Goal: Information Seeking & Learning: Find contact information

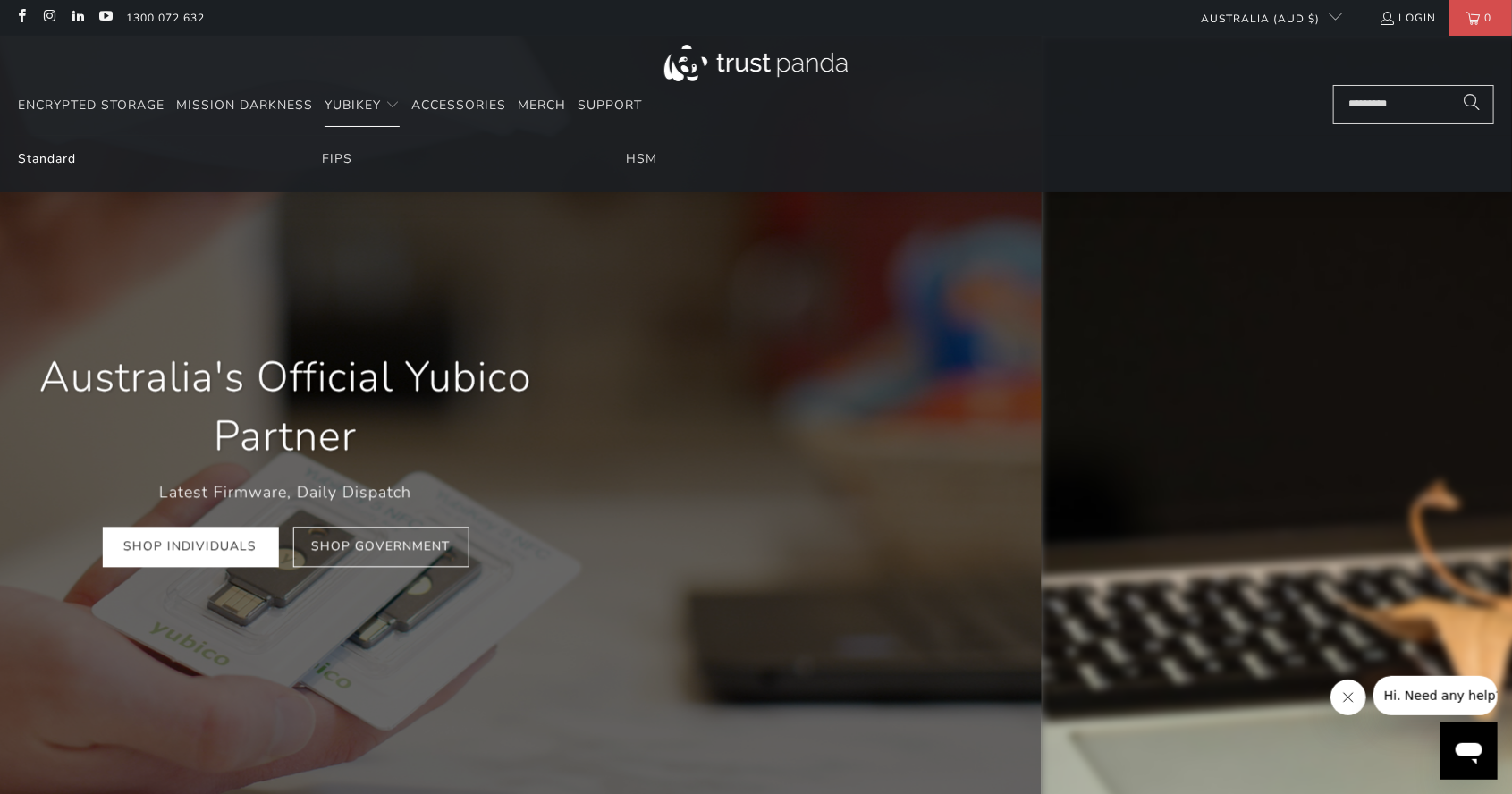
click at [50, 163] on link "Standard" at bounding box center [47, 158] width 58 height 17
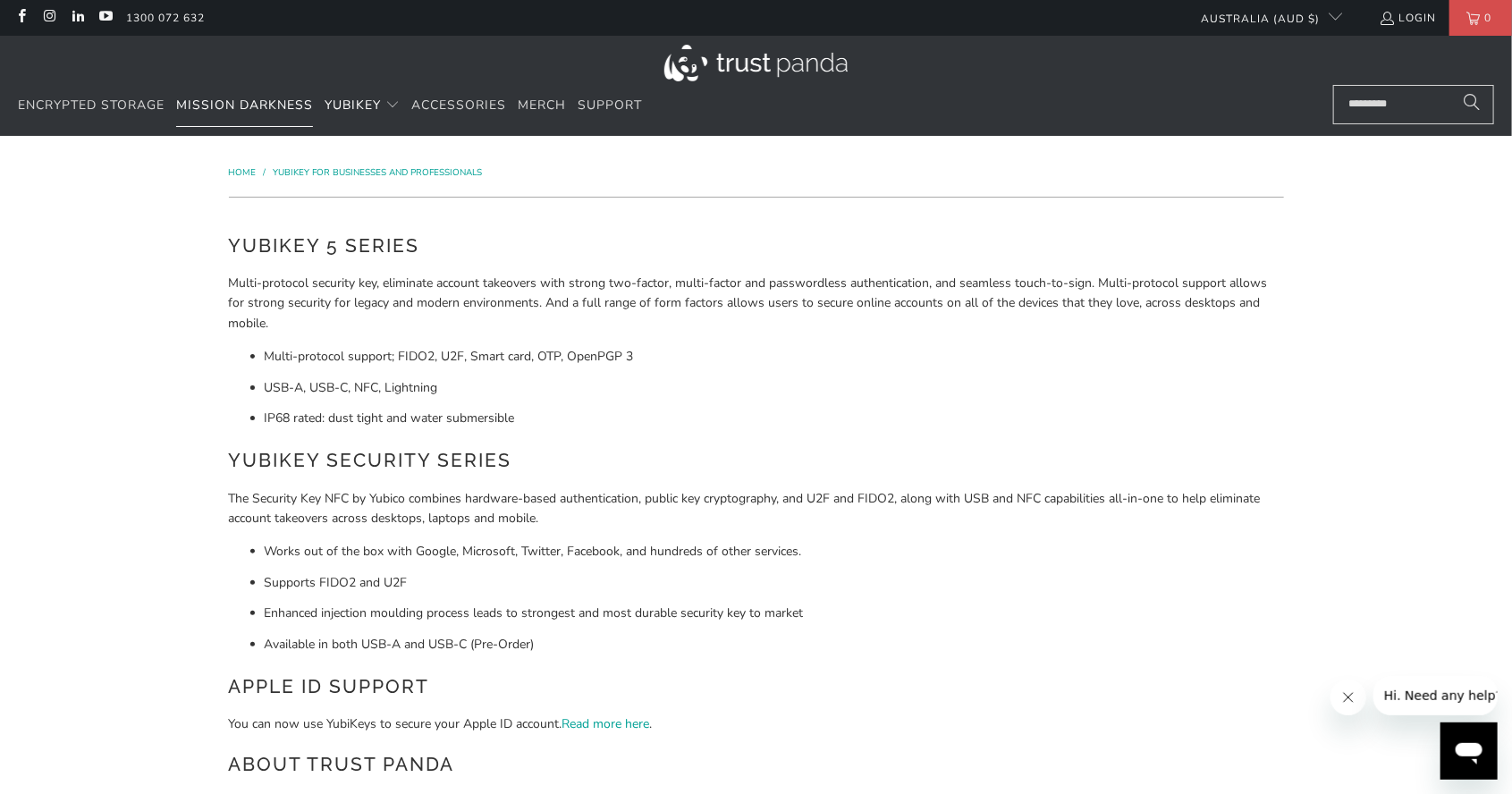
click at [266, 105] on span "Mission Darkness" at bounding box center [244, 105] width 136 height 17
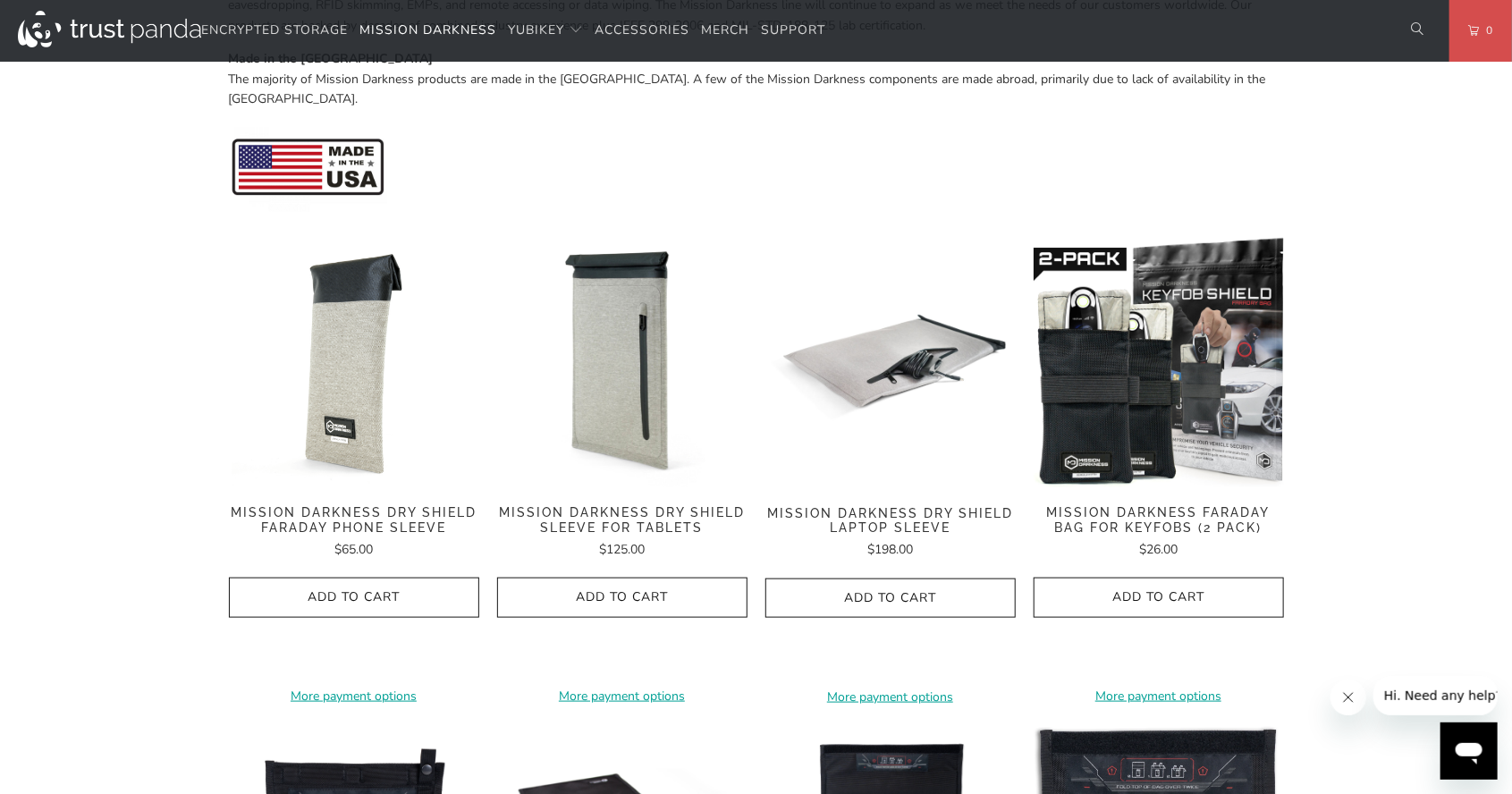
scroll to position [735, 0]
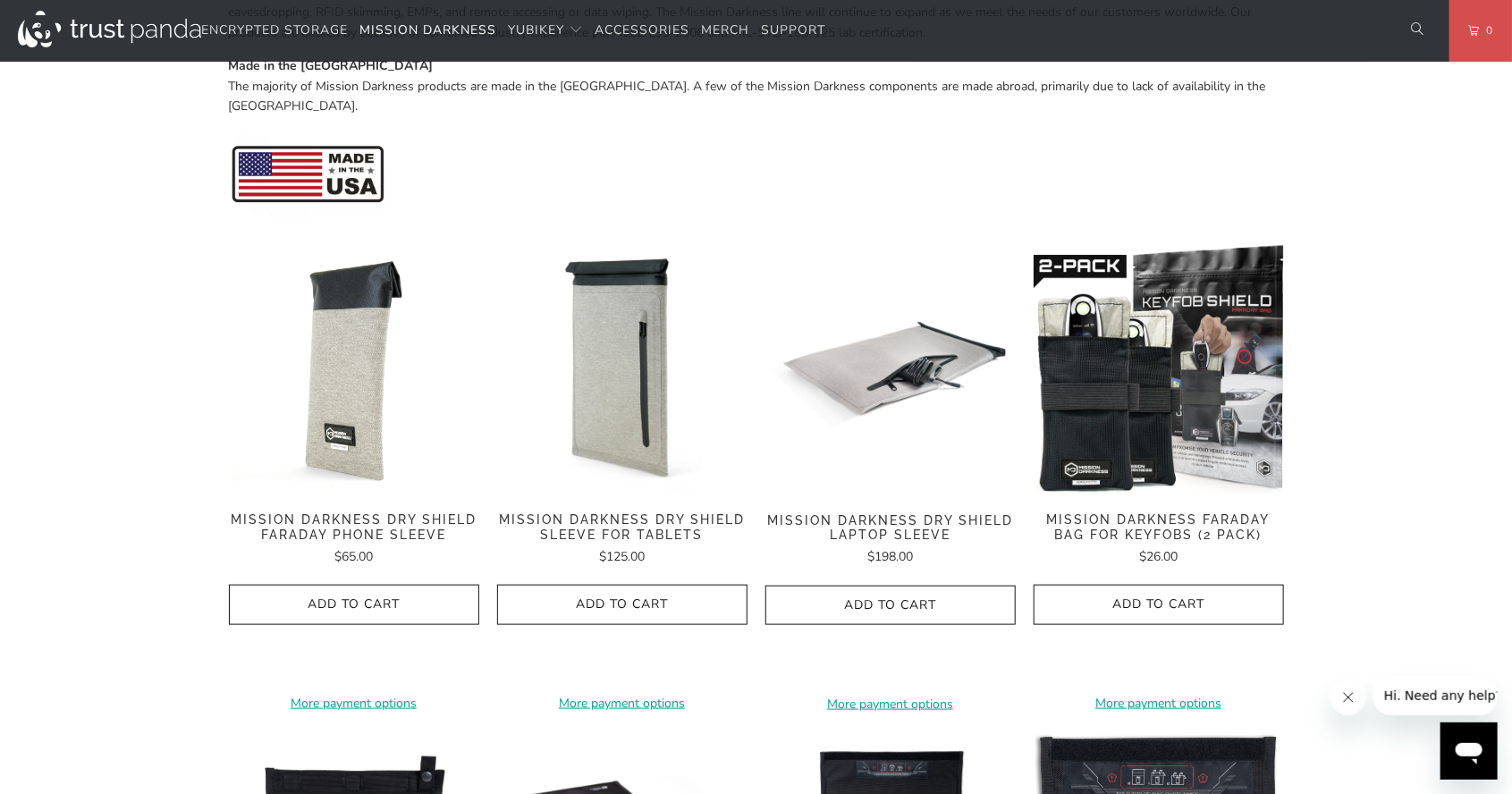
click at [1095, 494] on img at bounding box center [1158, 494] width 250 height 0
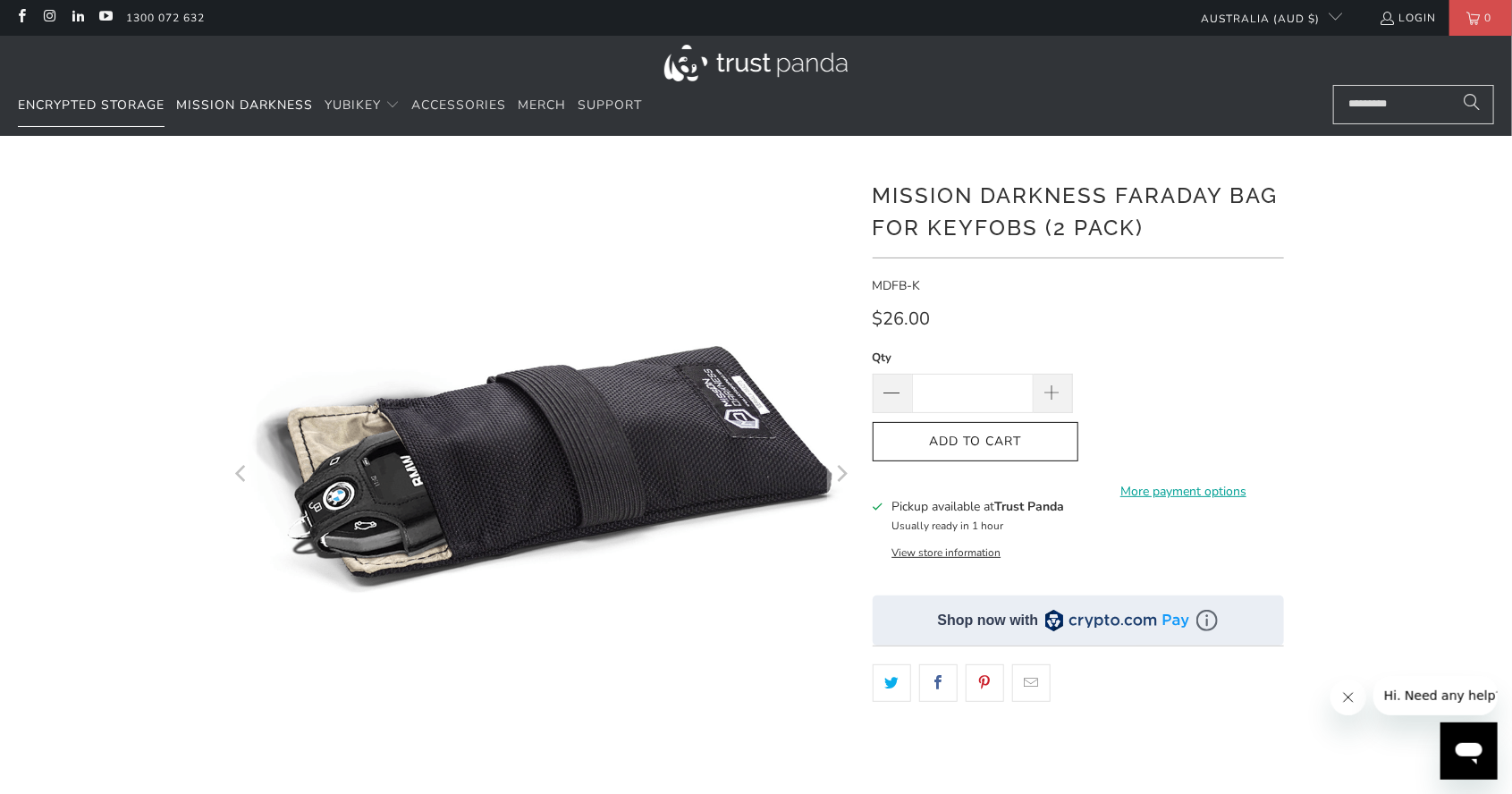
click at [88, 106] on span "Encrypted Storage" at bounding box center [91, 105] width 146 height 17
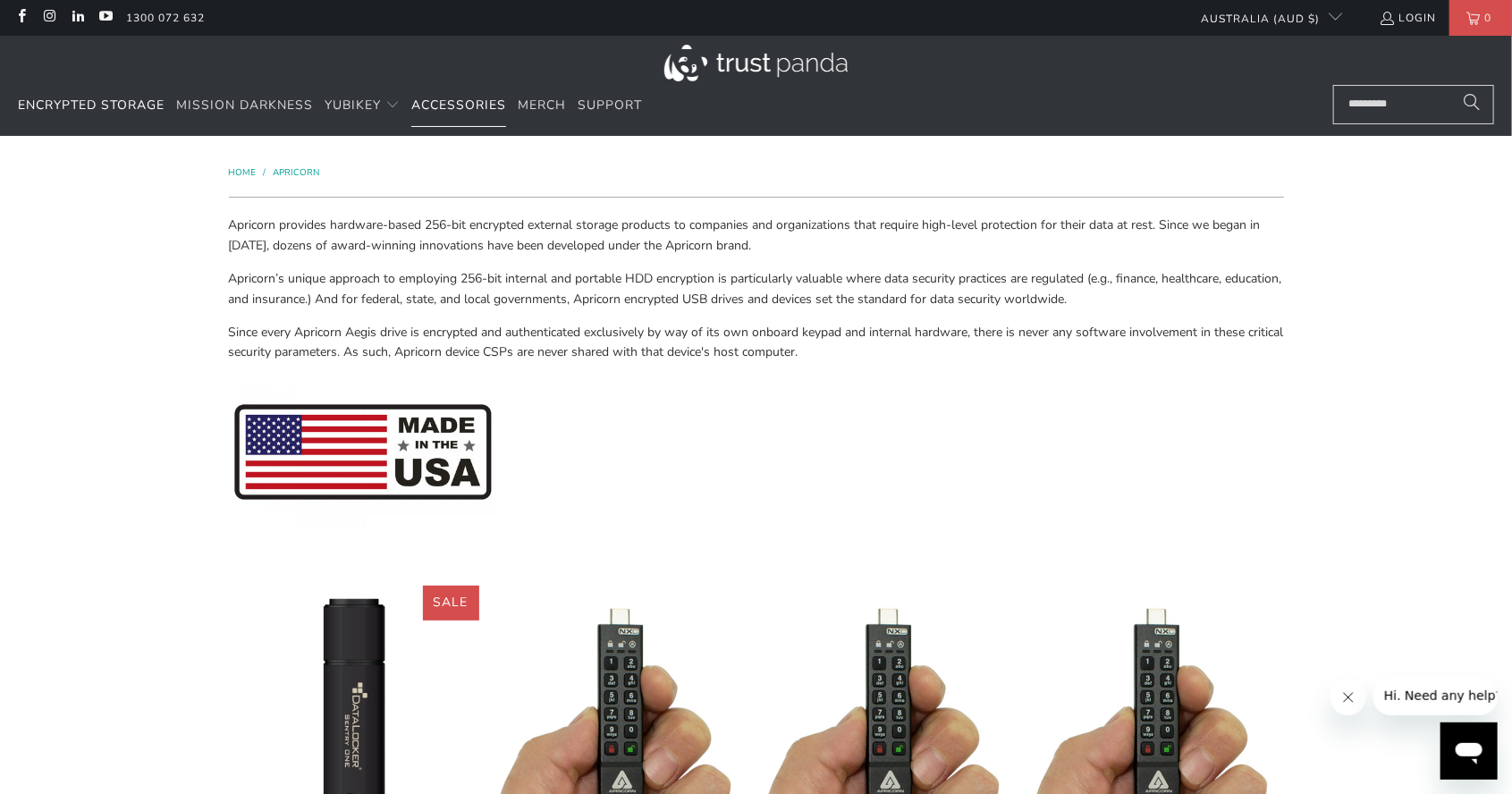
click at [465, 98] on span "Accessories" at bounding box center [458, 105] width 95 height 17
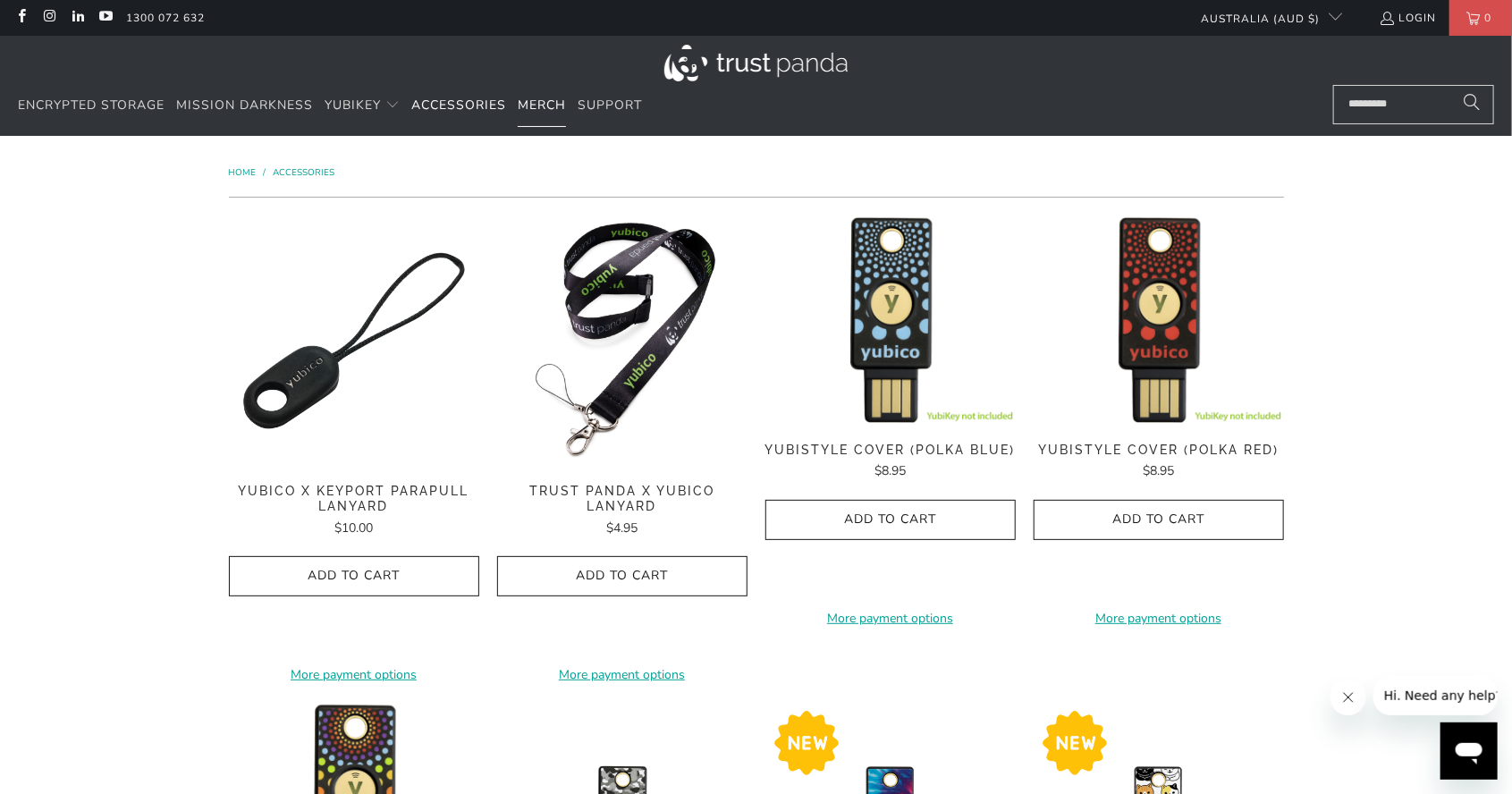
click at [538, 106] on span "Merch" at bounding box center [541, 105] width 48 height 17
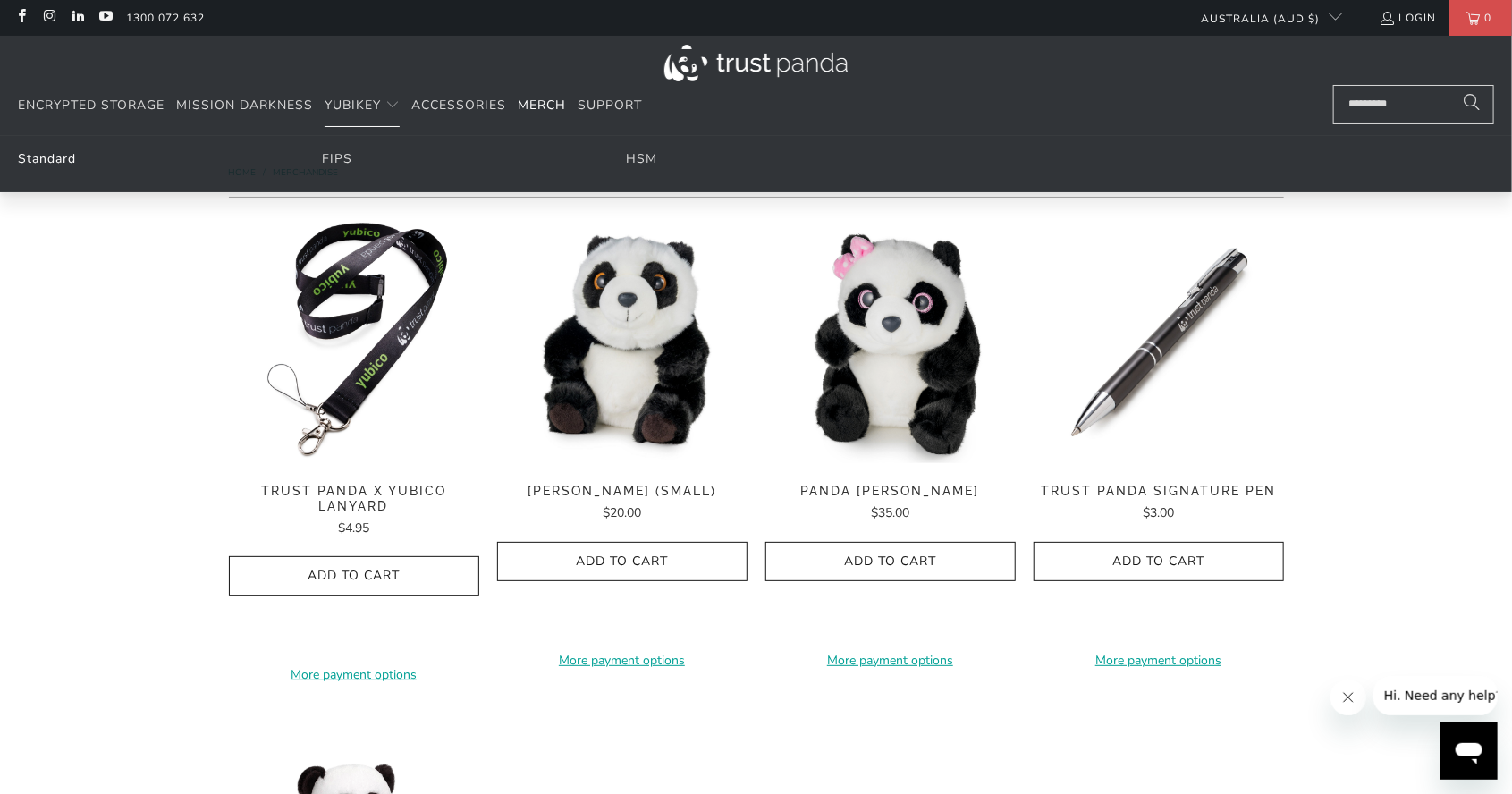
click at [53, 154] on link "Standard" at bounding box center [47, 158] width 58 height 17
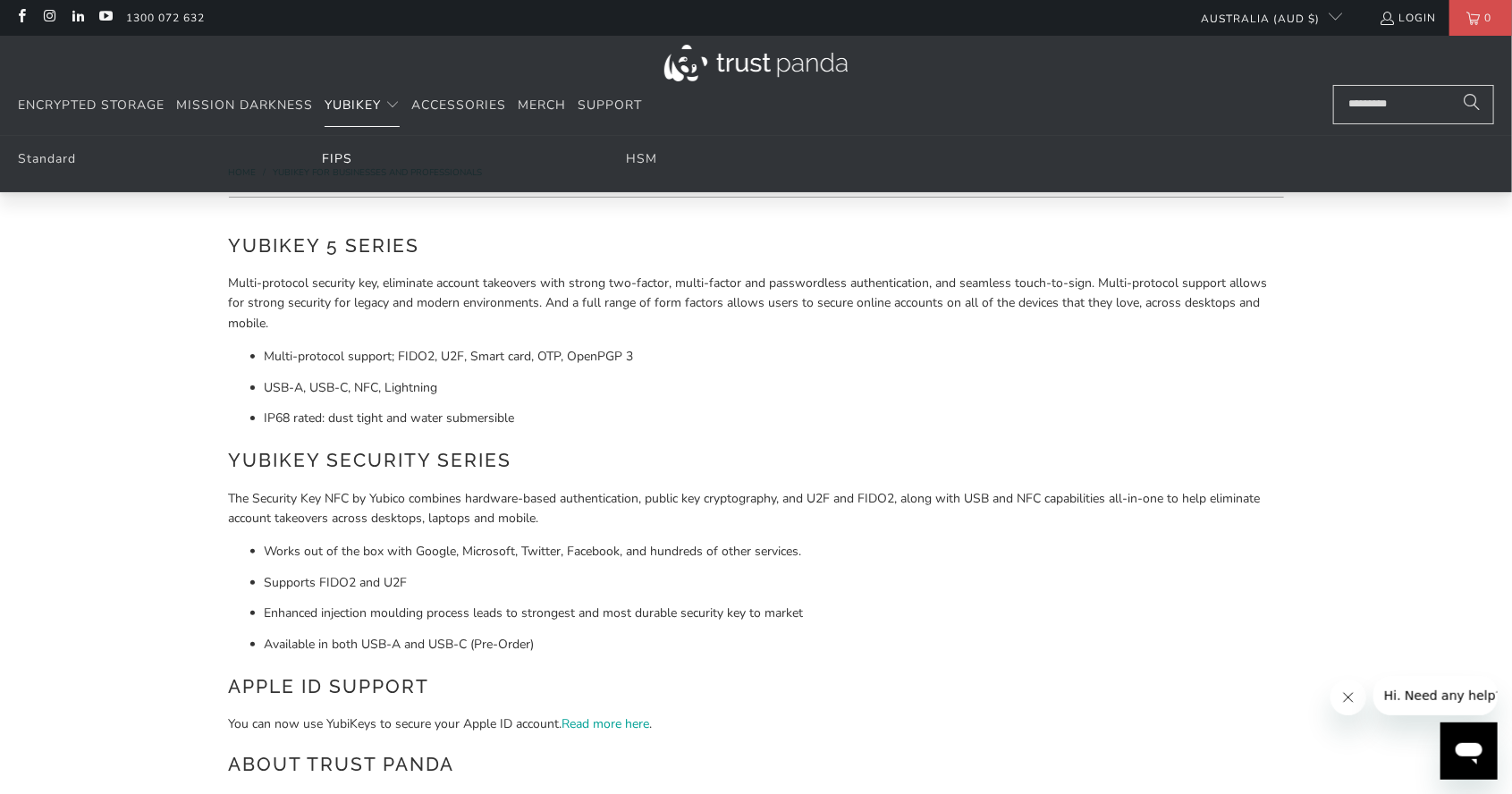
click at [337, 154] on link "FIPS" at bounding box center [337, 158] width 31 height 17
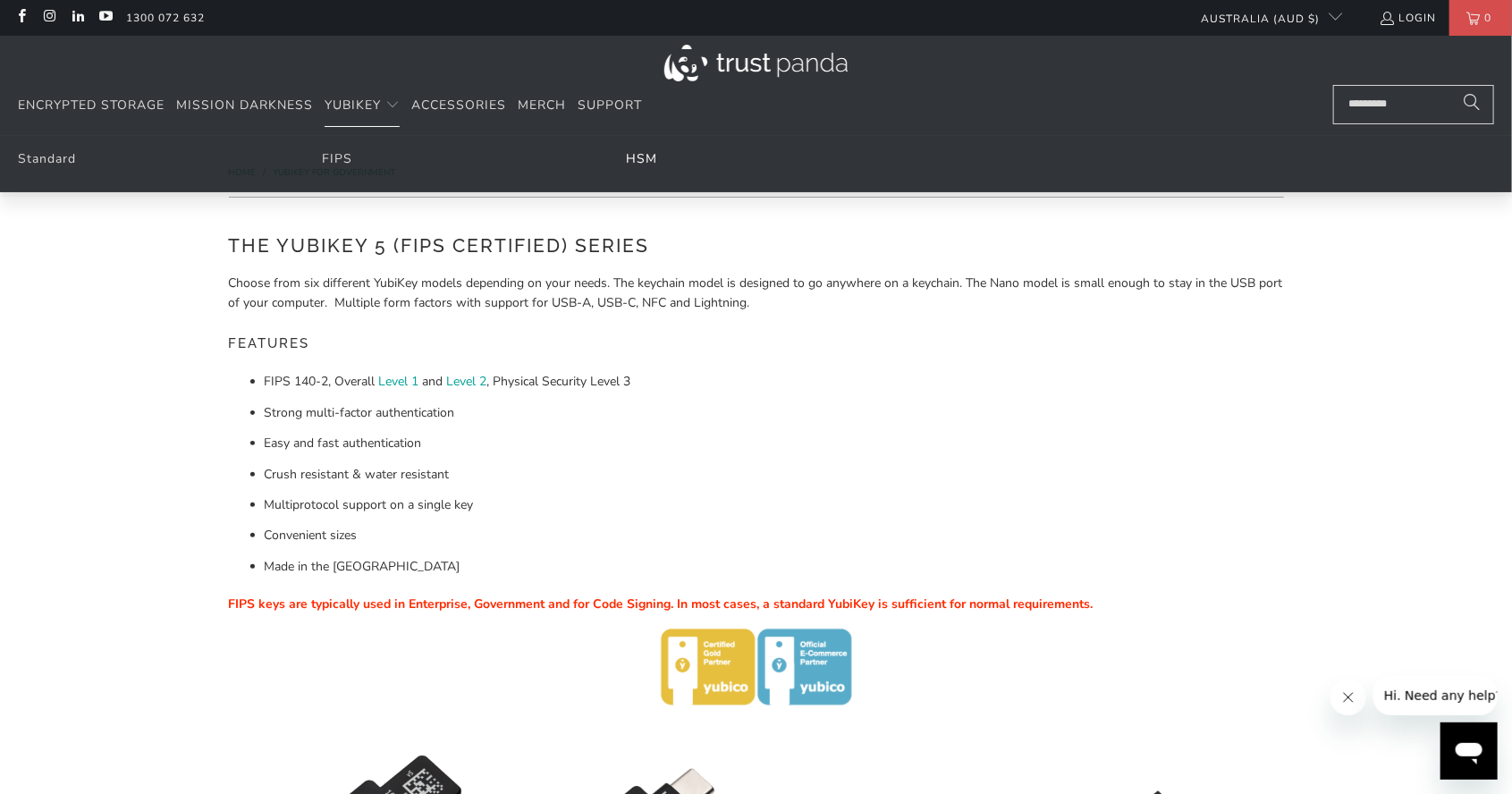
click at [645, 158] on link "HSM" at bounding box center [641, 158] width 32 height 17
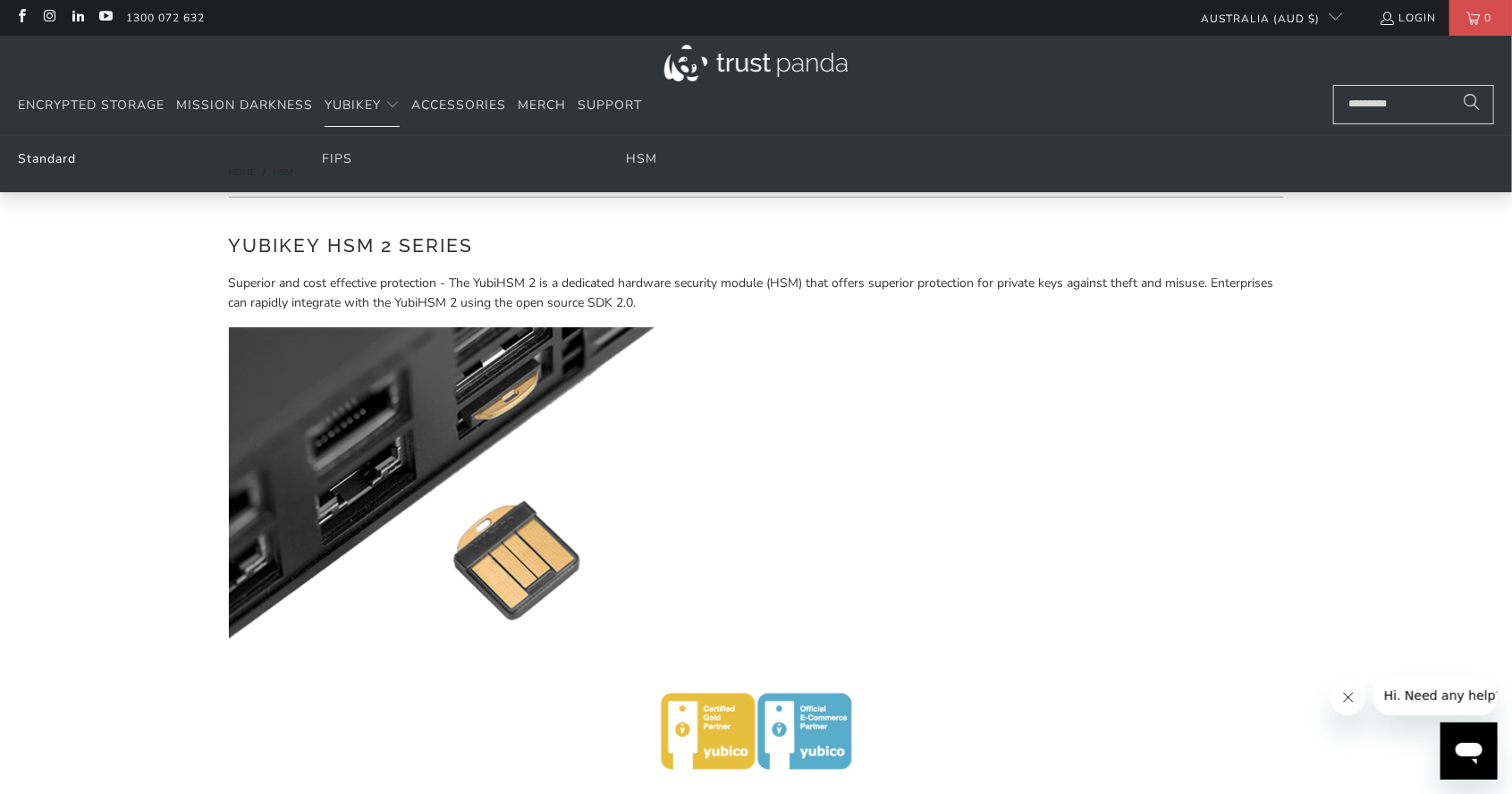
click at [48, 154] on link "Standard" at bounding box center [47, 158] width 58 height 17
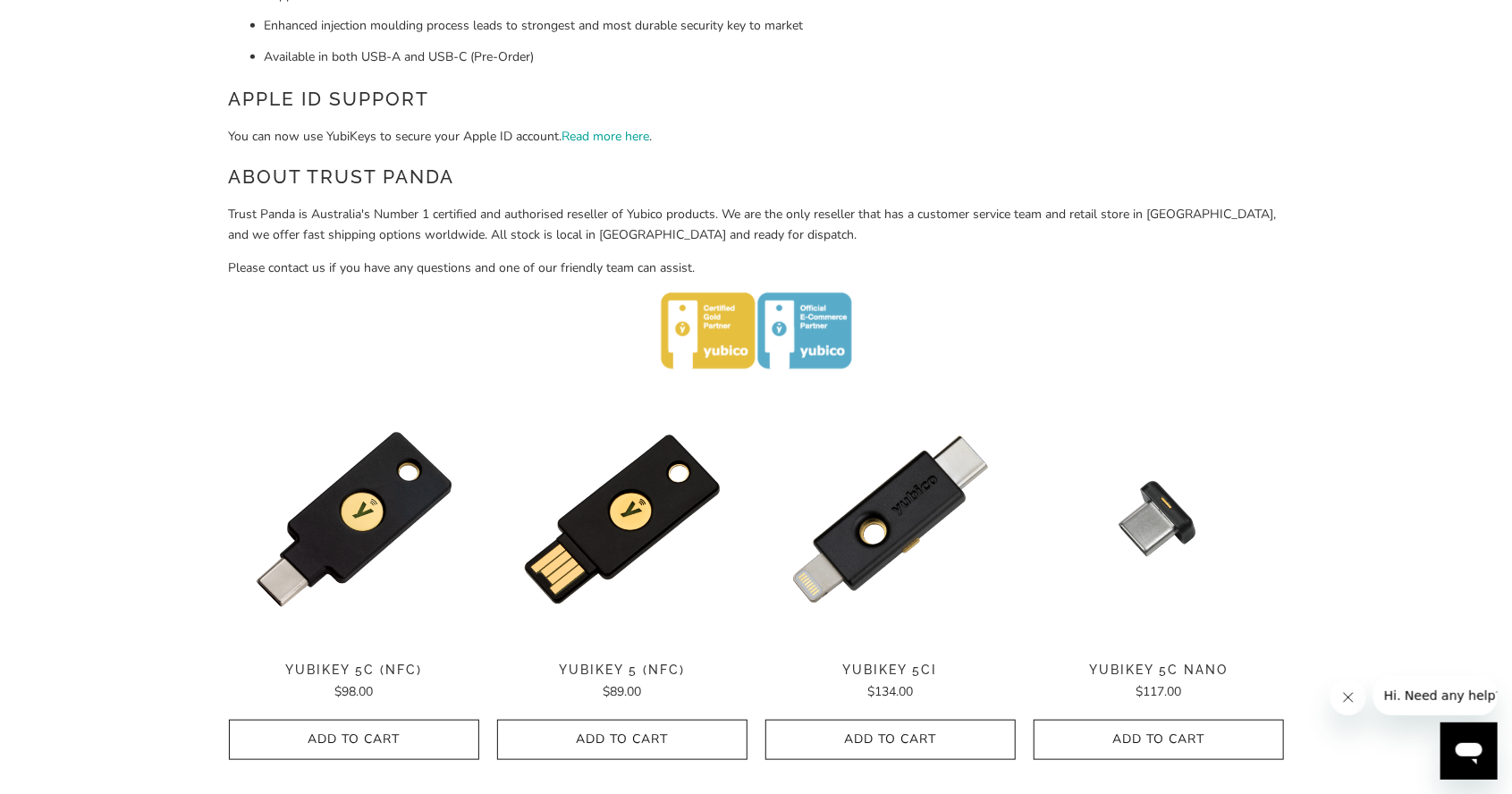
scroll to position [590, 0]
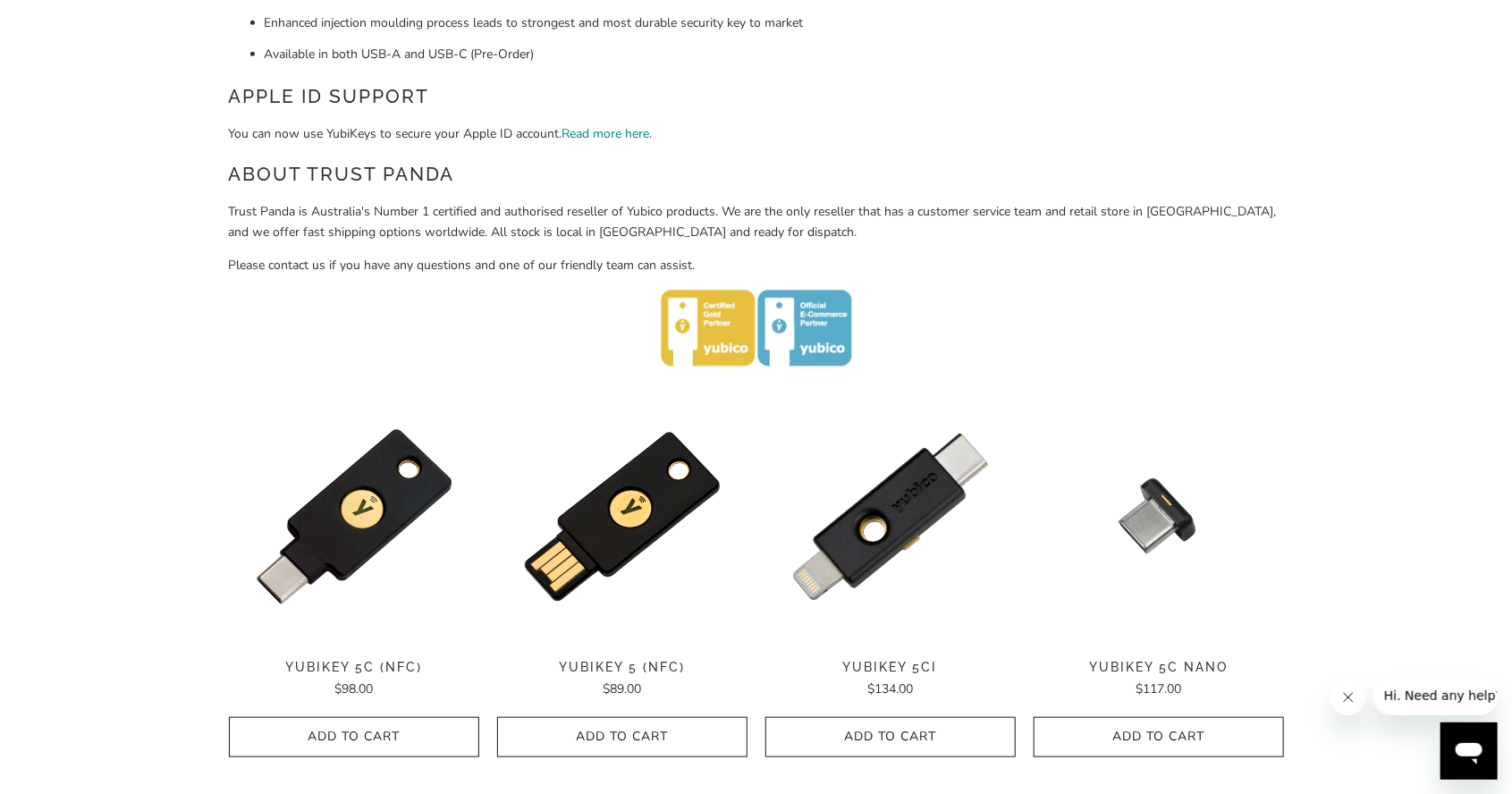
click at [600, 133] on link "Read more here" at bounding box center [606, 134] width 88 height 17
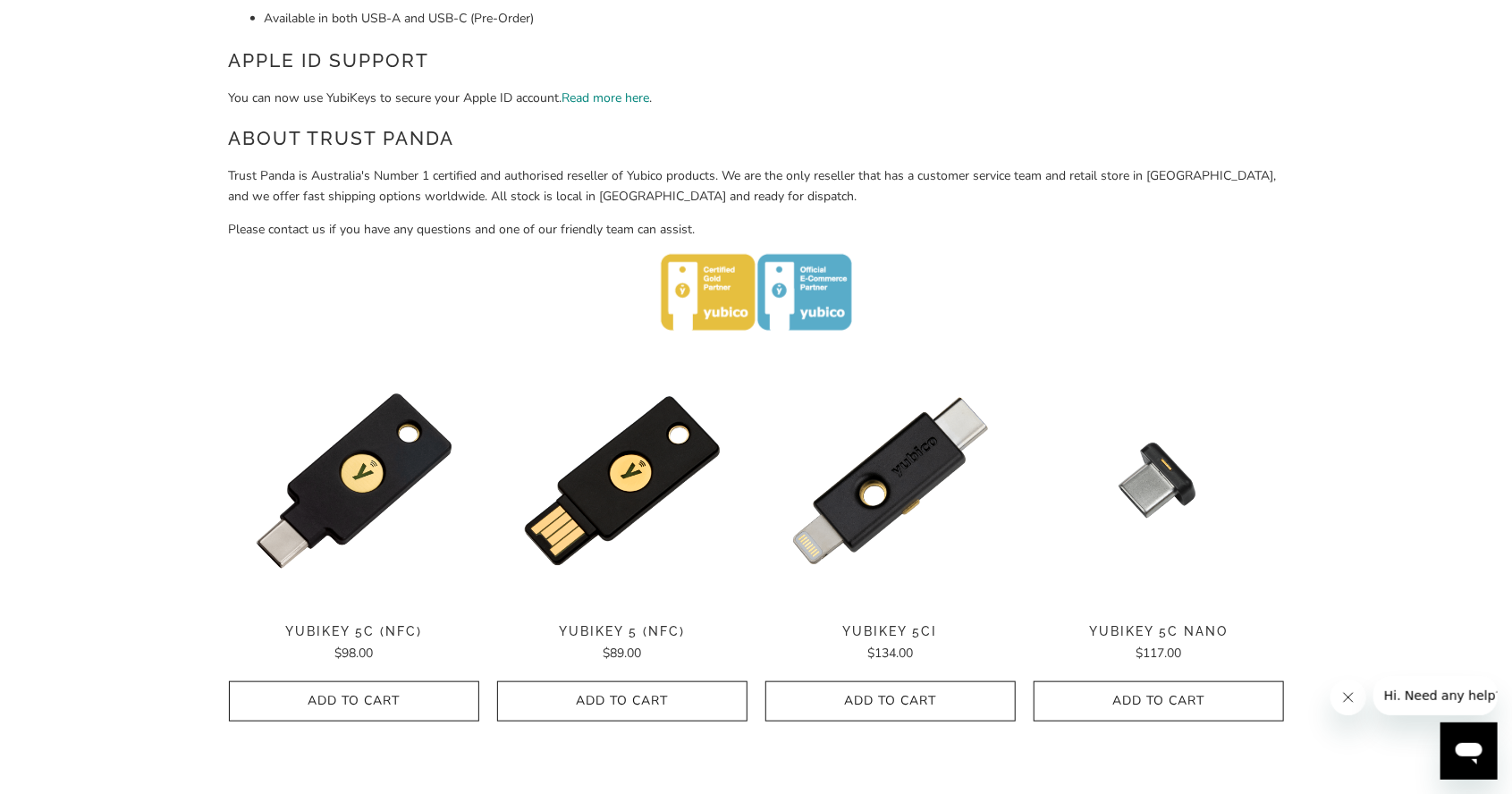
scroll to position [676, 0]
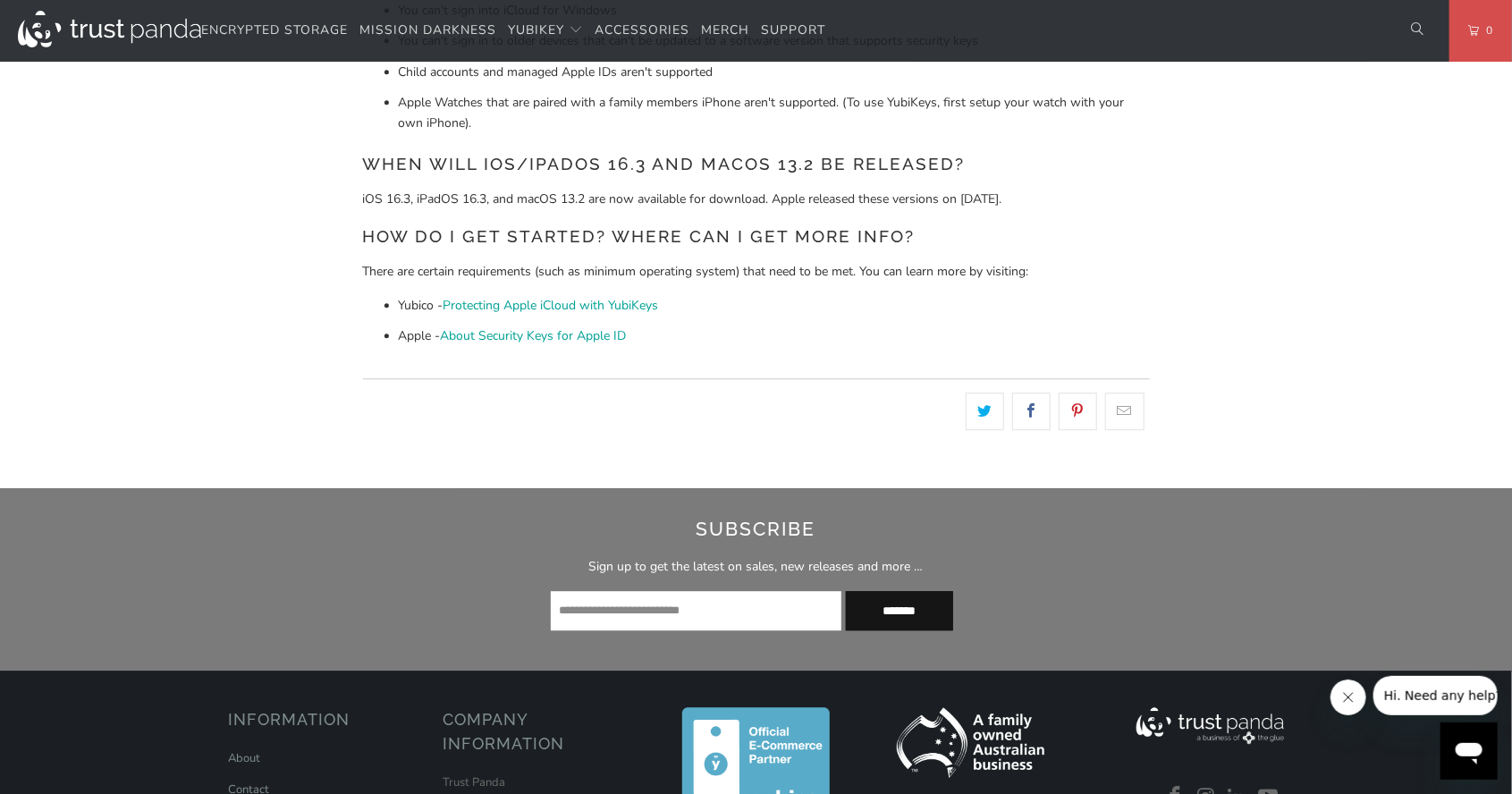
scroll to position [2184, 0]
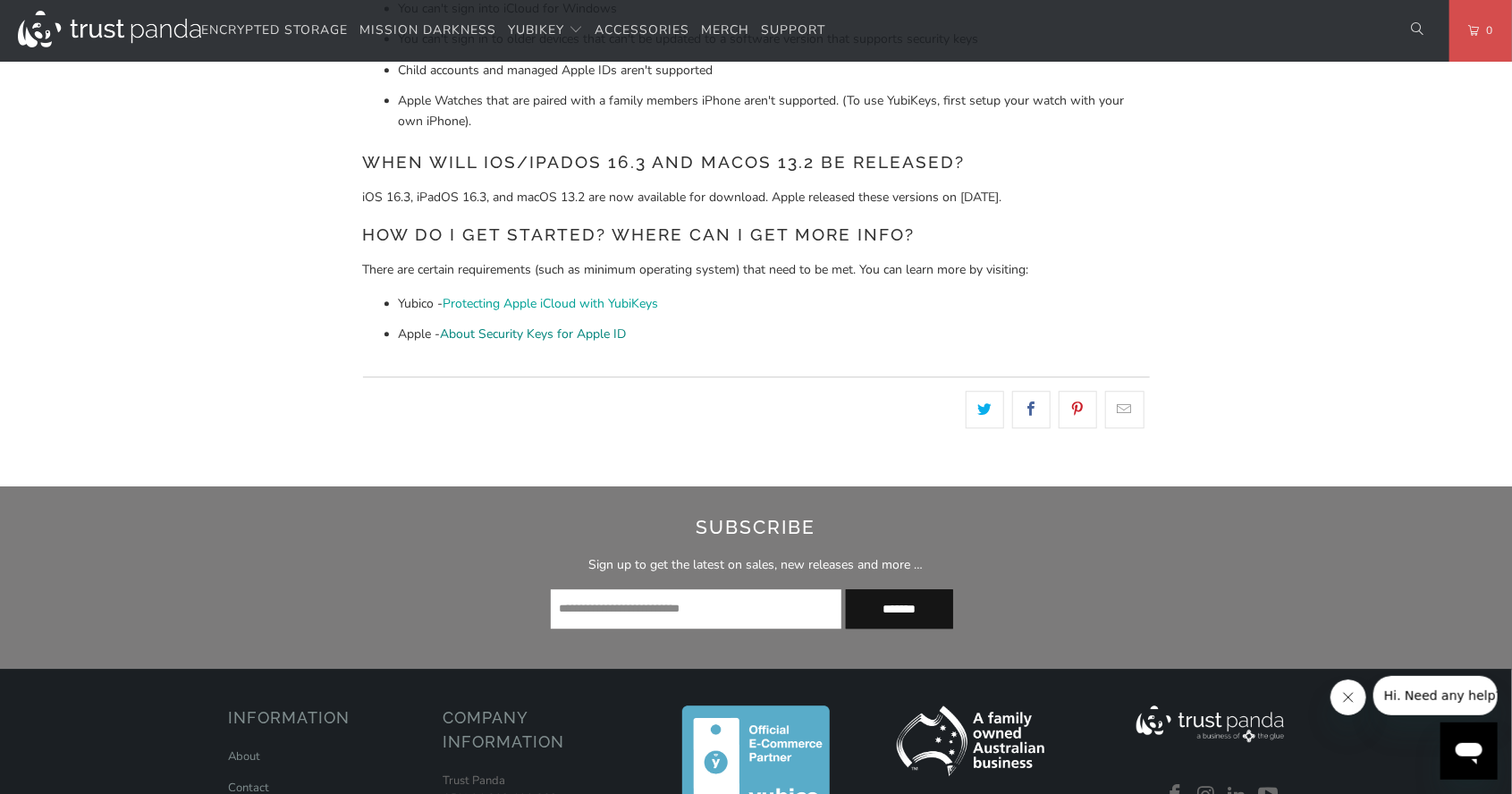
click at [555, 335] on link "About Security Keys for Apple ID" at bounding box center [534, 333] width 186 height 17
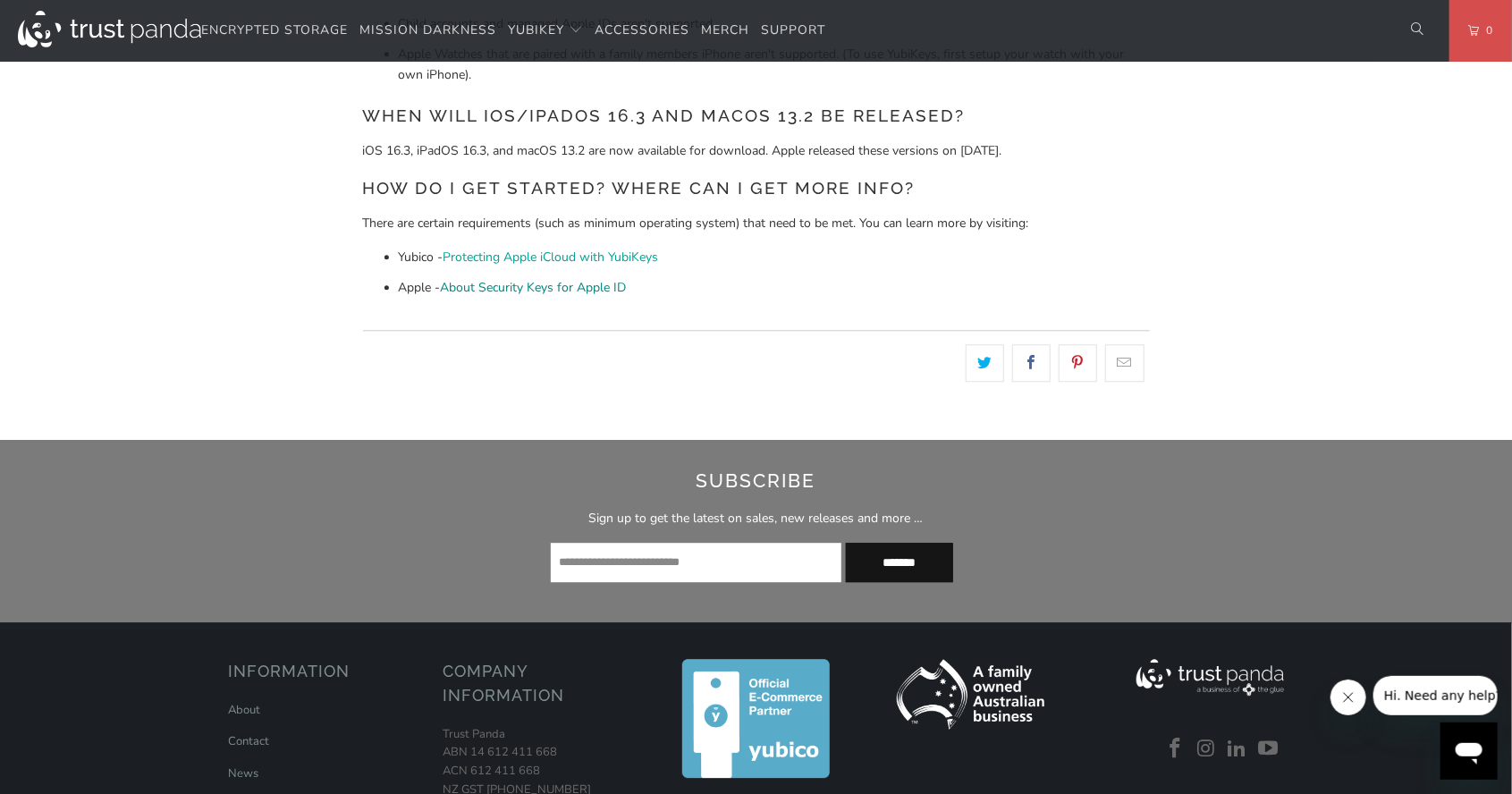
scroll to position [2270, 0]
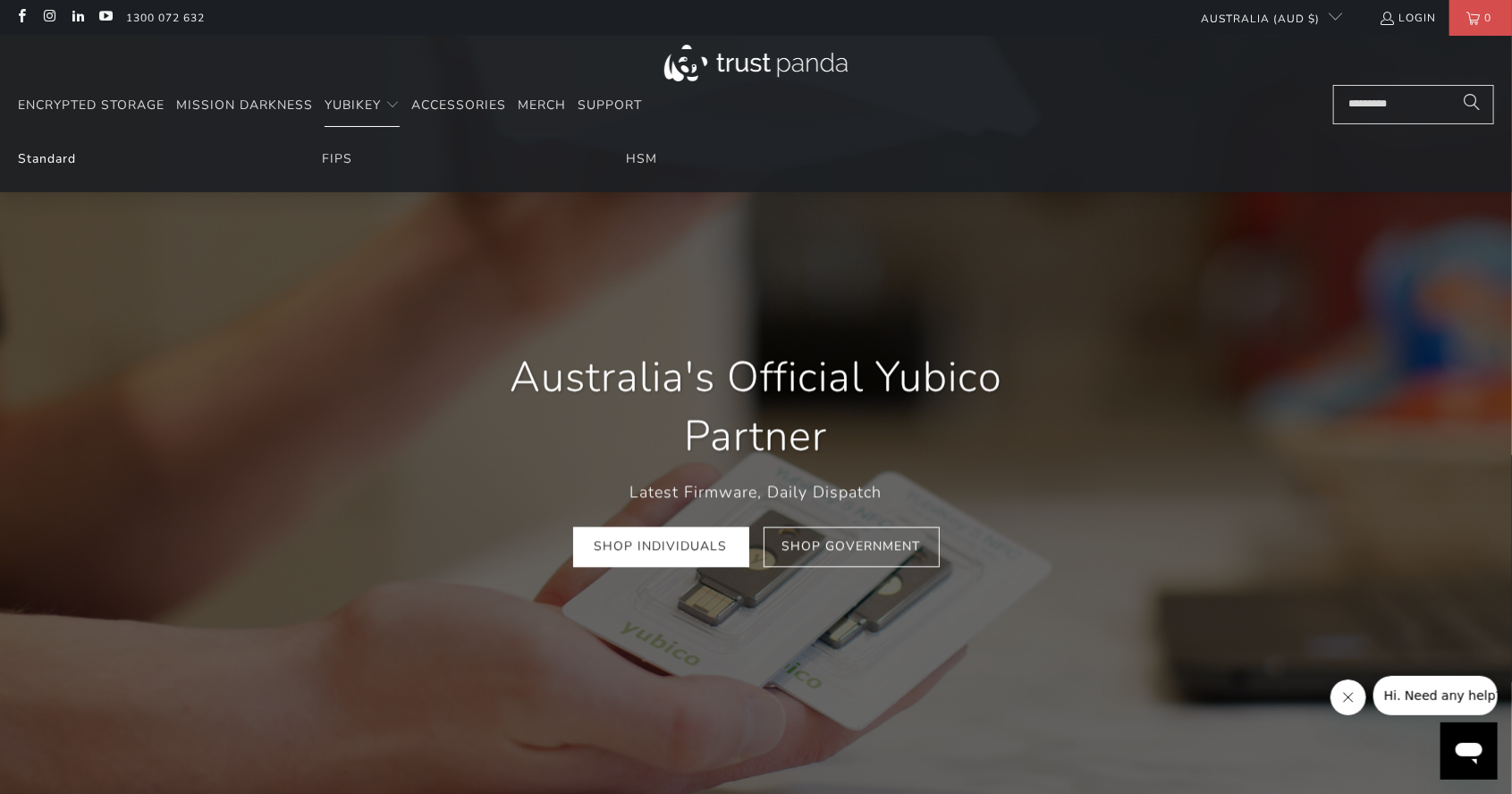
click at [42, 157] on link "Standard" at bounding box center [47, 158] width 58 height 17
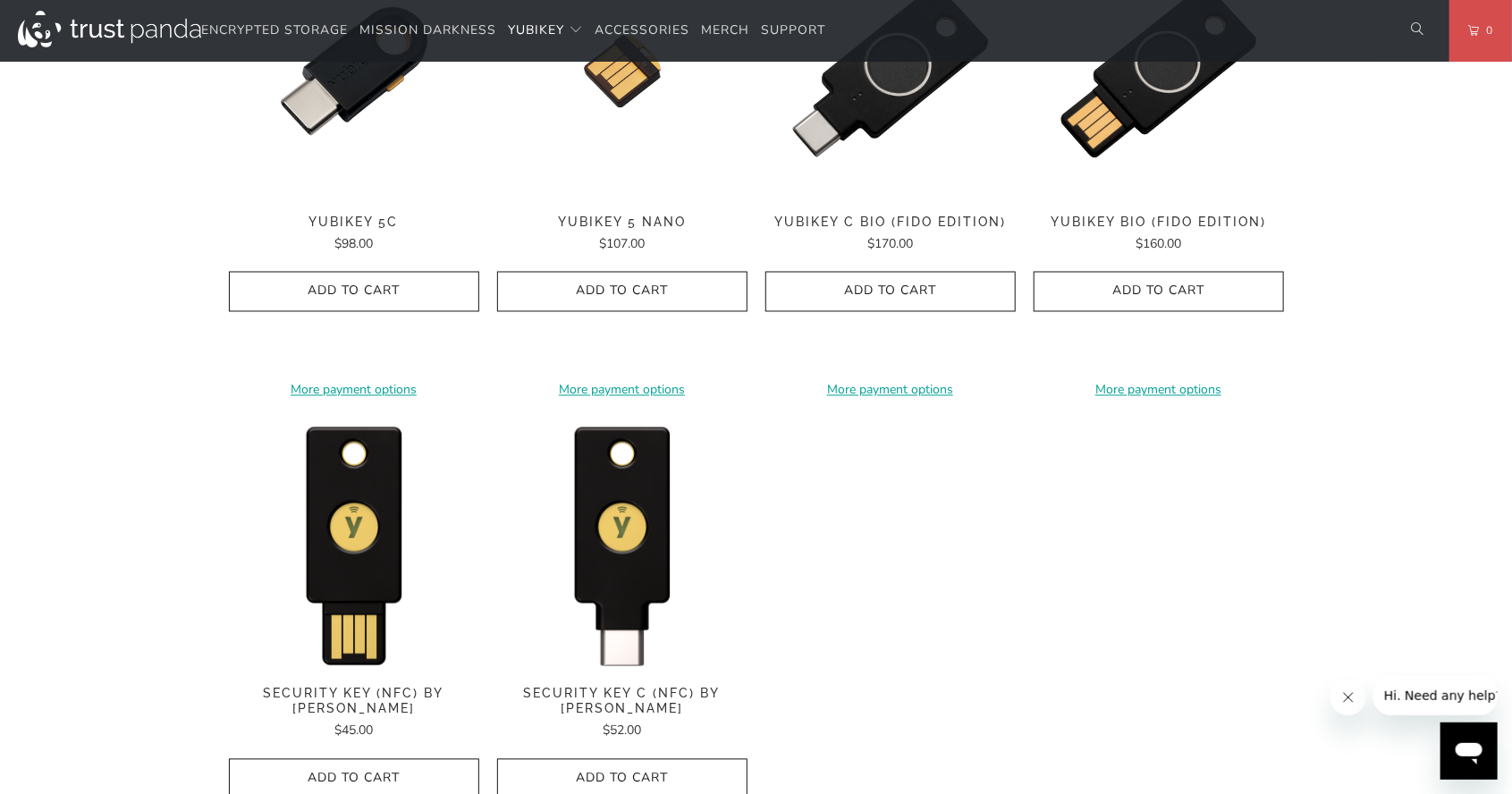
scroll to position [1509, 0]
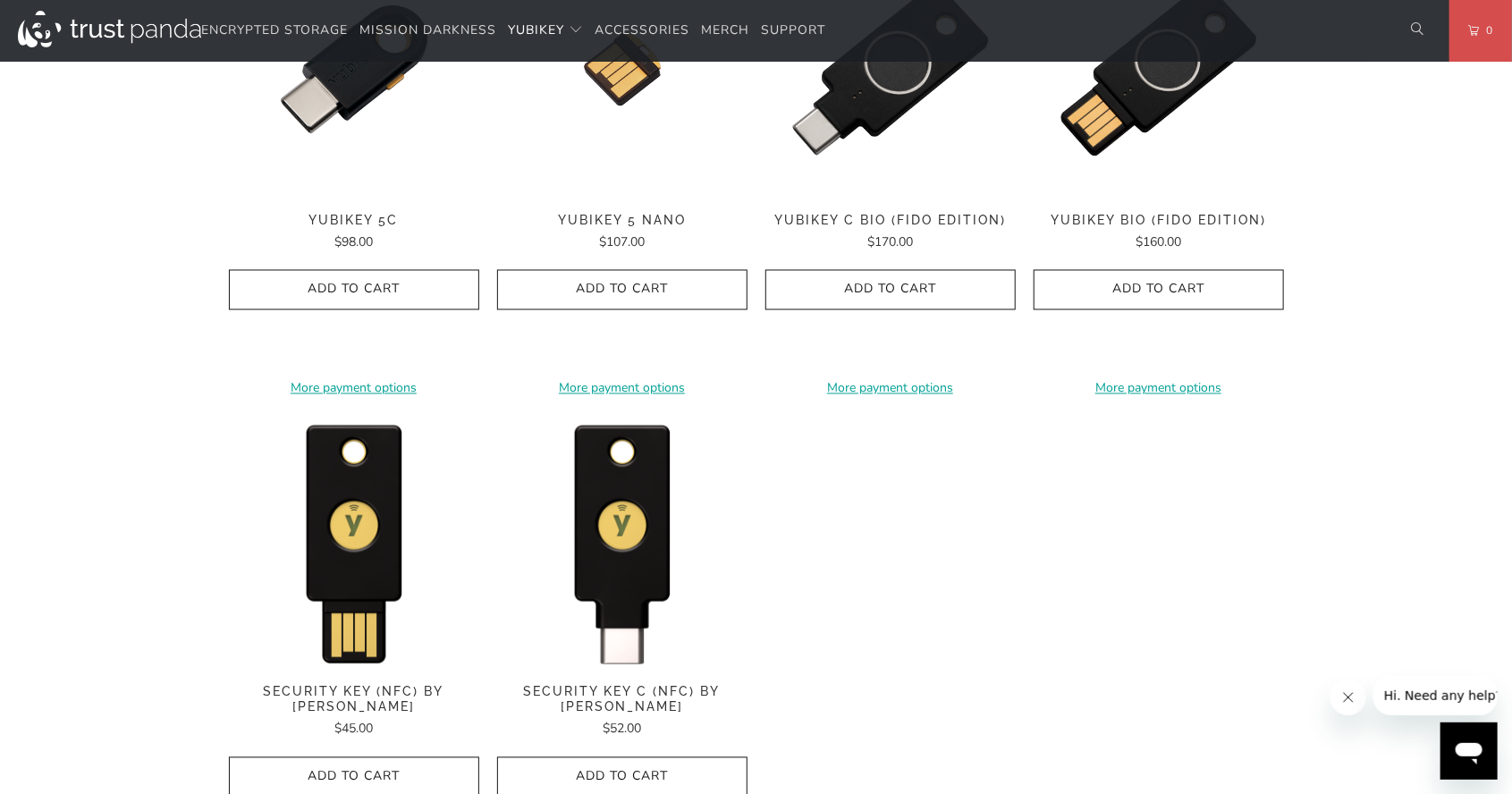
click at [341, 667] on img at bounding box center [353, 667] width 250 height 0
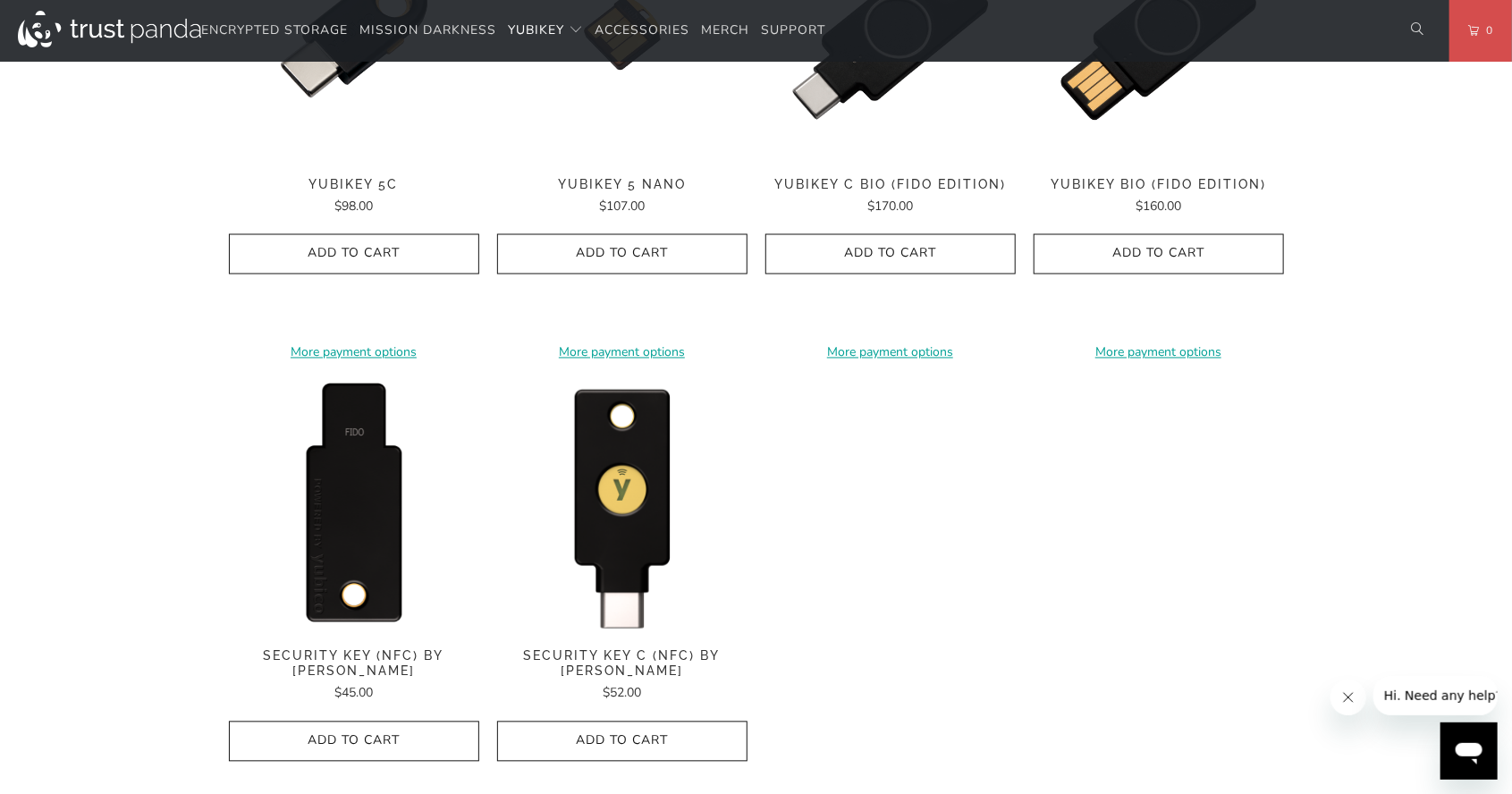
scroll to position [1595, 0]
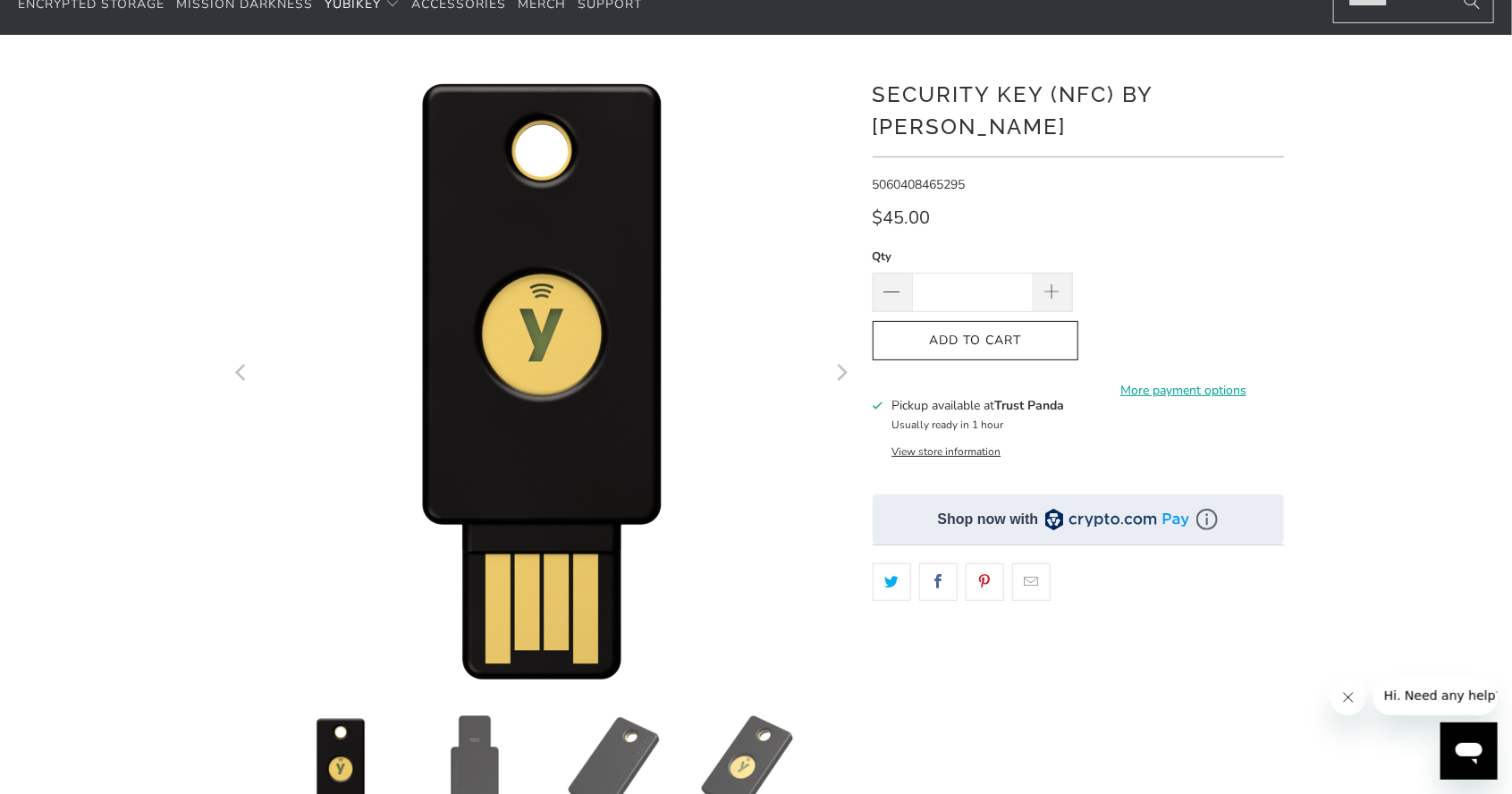
scroll to position [98, 0]
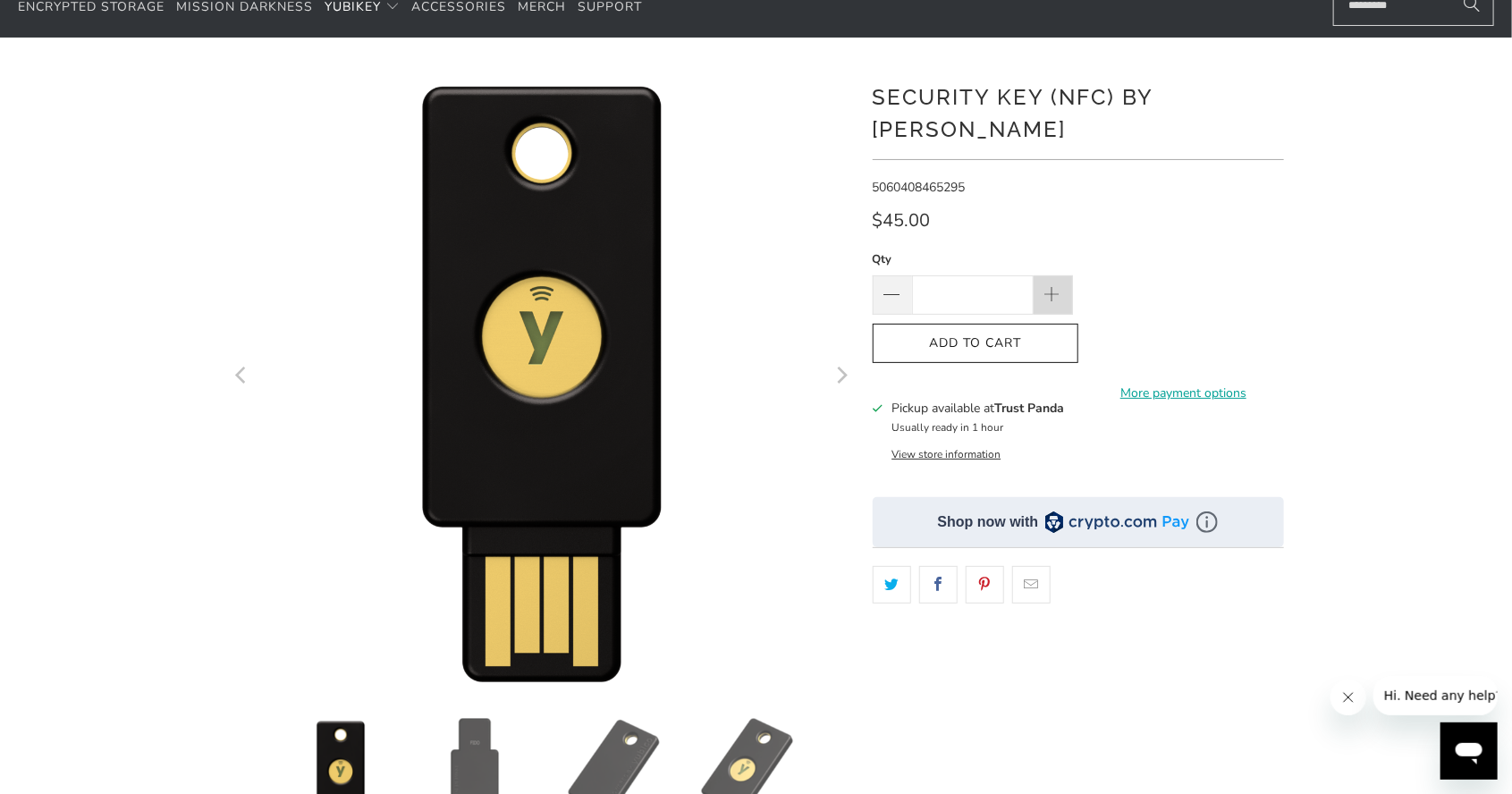
click at [1056, 286] on span at bounding box center [1052, 296] width 20 height 20
type input "*"
click at [985, 329] on icon "button" at bounding box center [975, 343] width 29 height 29
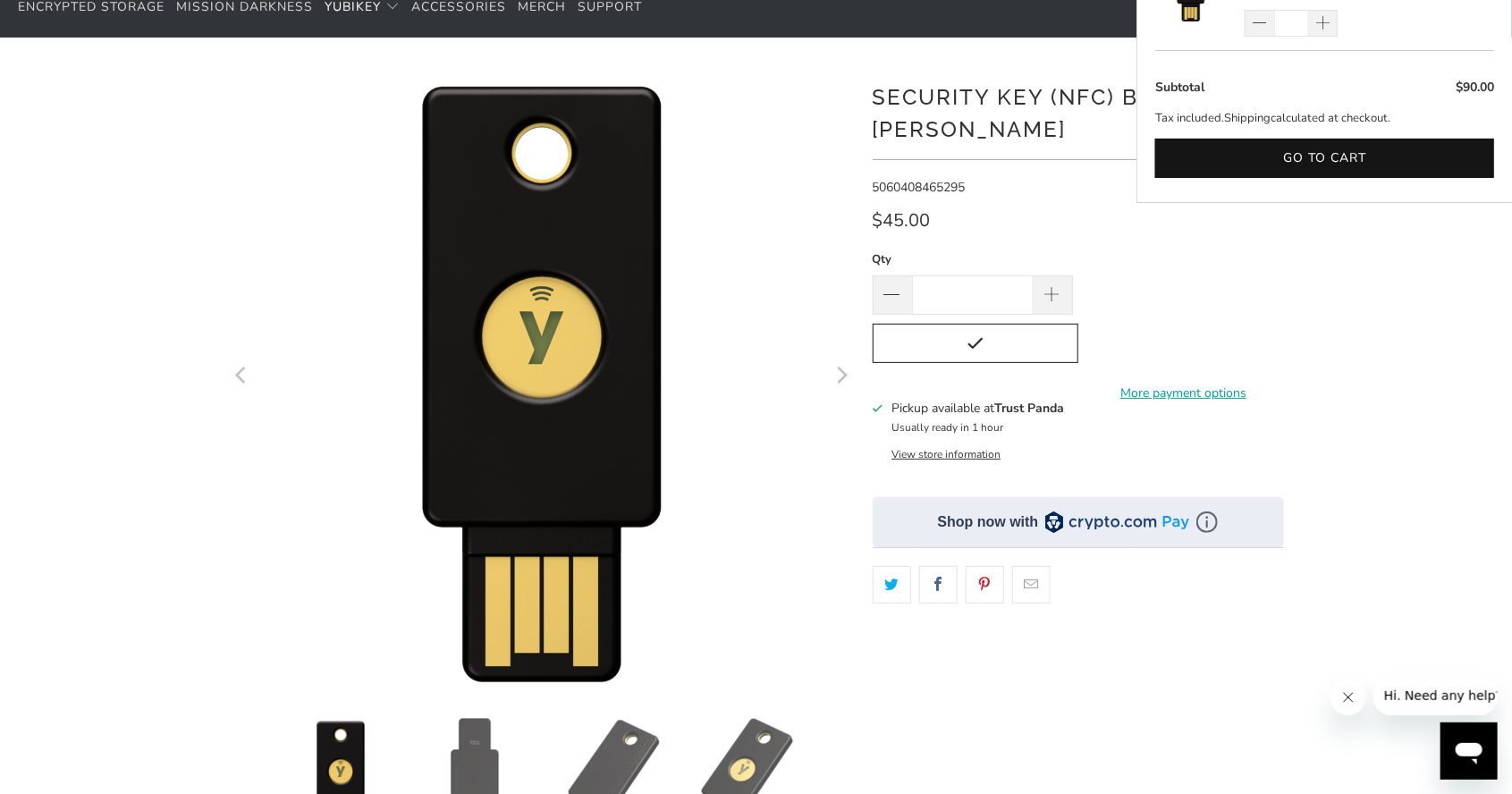
scroll to position [0, 0]
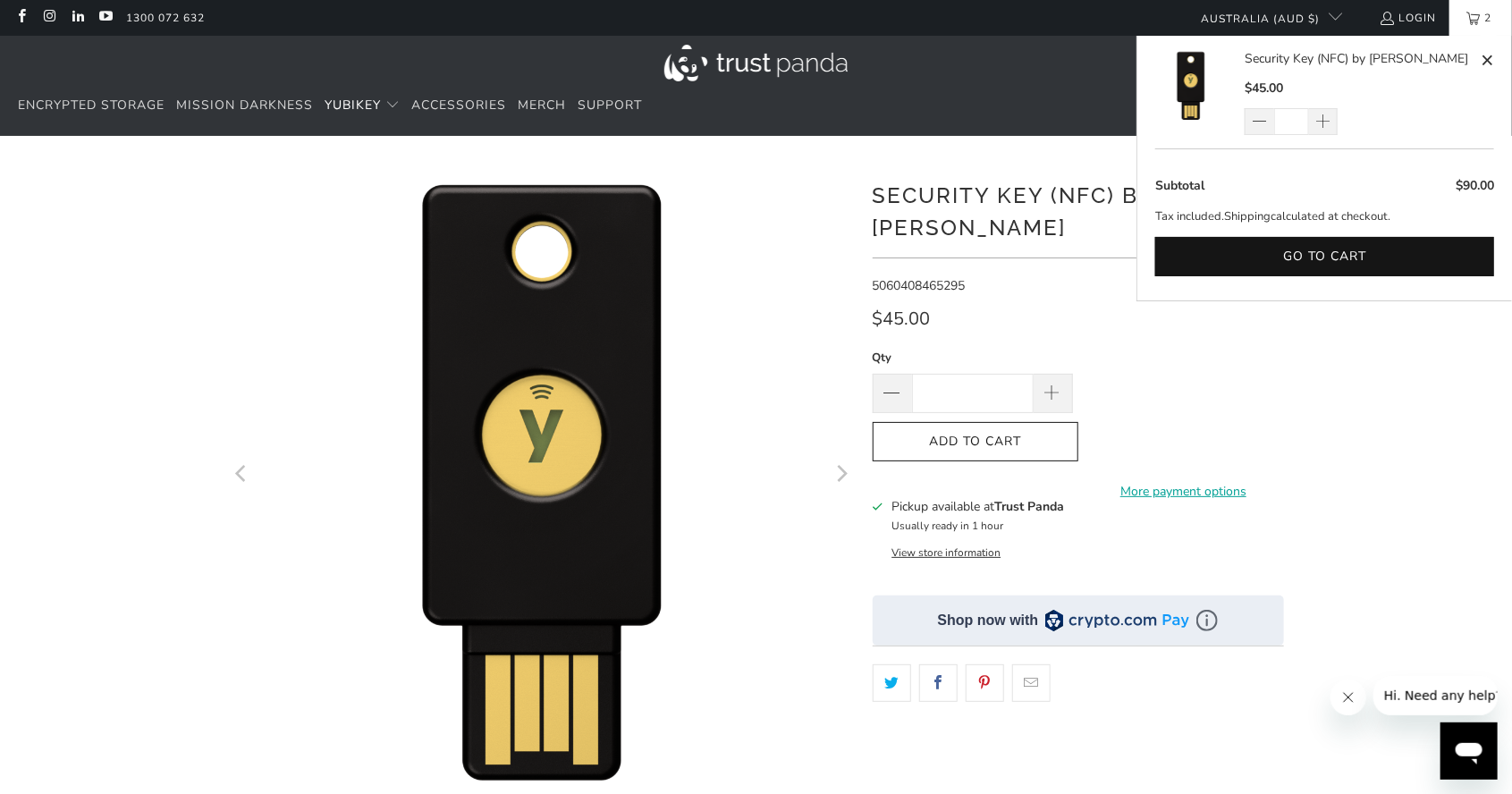
click at [1442, 516] on div "*" at bounding box center [756, 613] width 1512 height 902
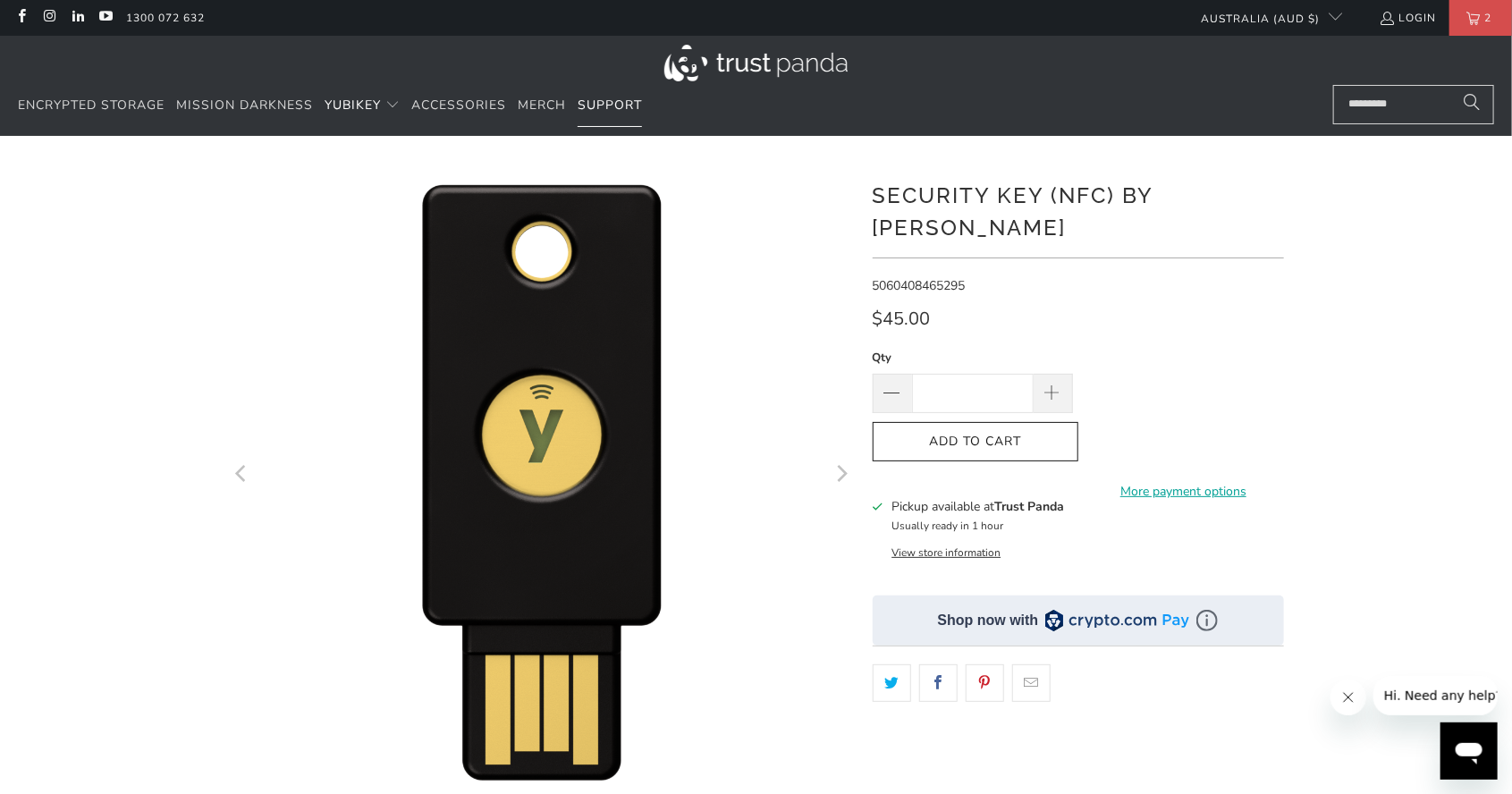
click at [611, 105] on span "Support" at bounding box center [610, 105] width 64 height 17
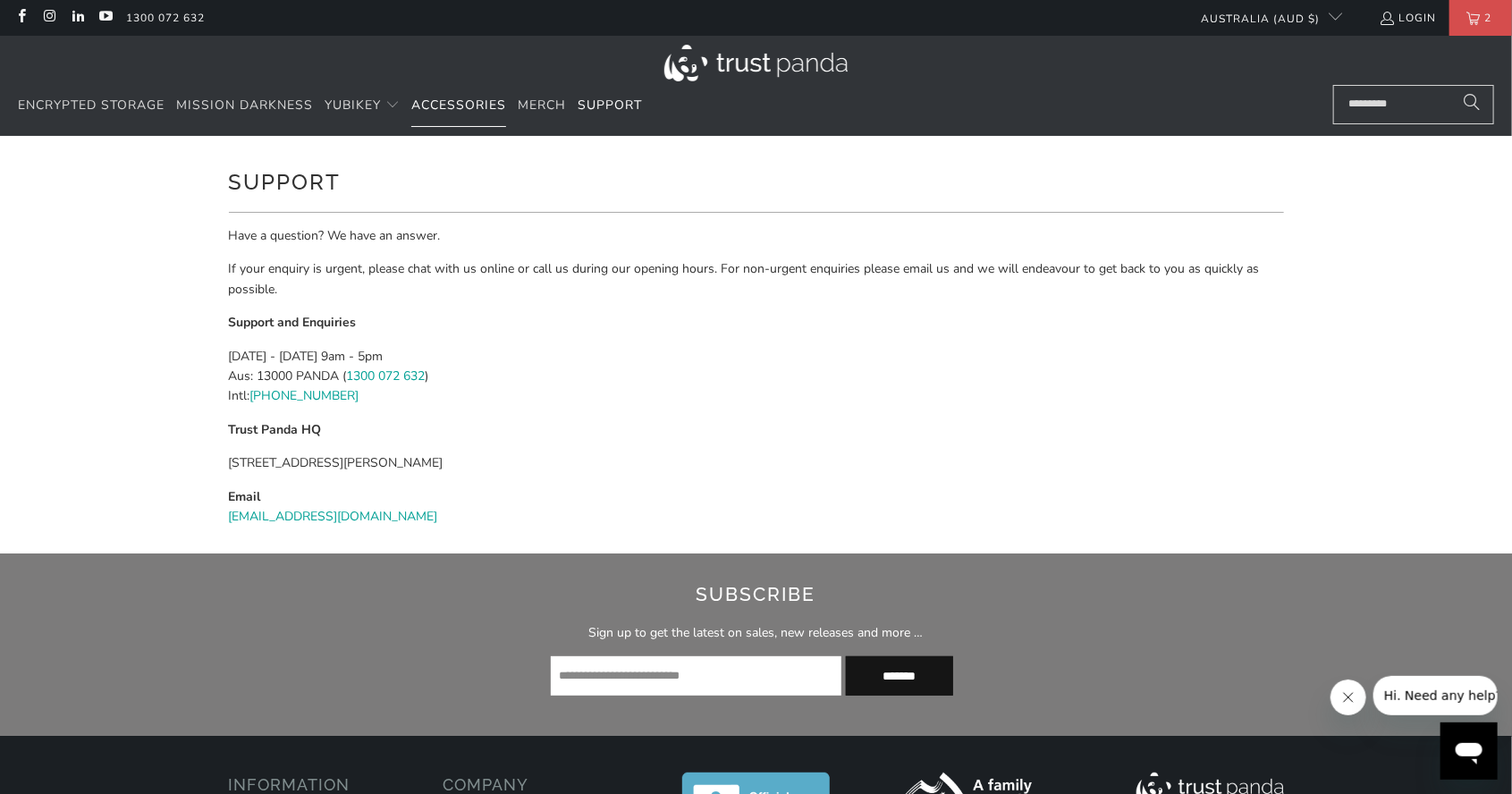
click at [466, 108] on span "Accessories" at bounding box center [458, 105] width 95 height 17
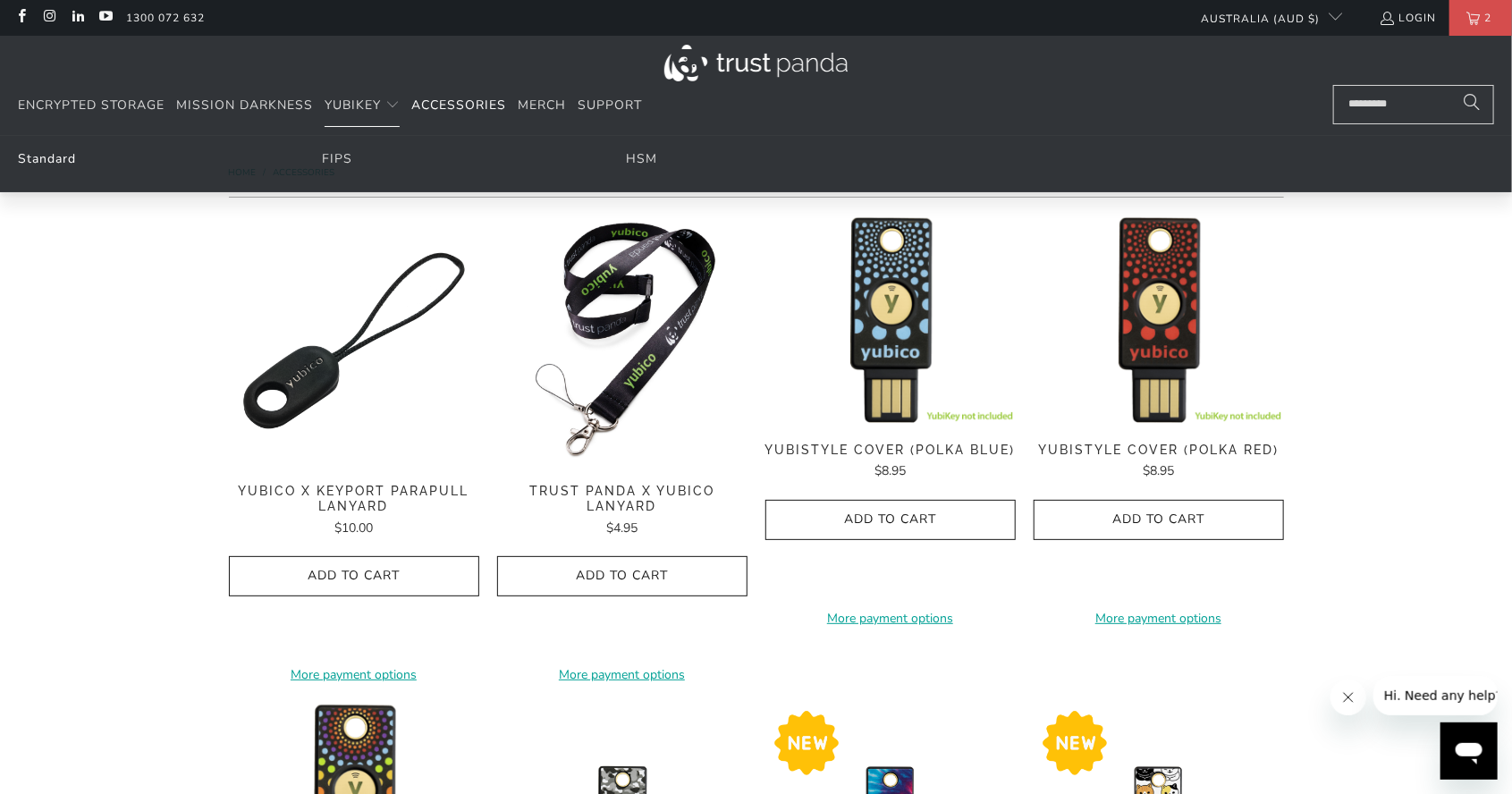
click at [58, 157] on link "Standard" at bounding box center [47, 158] width 58 height 17
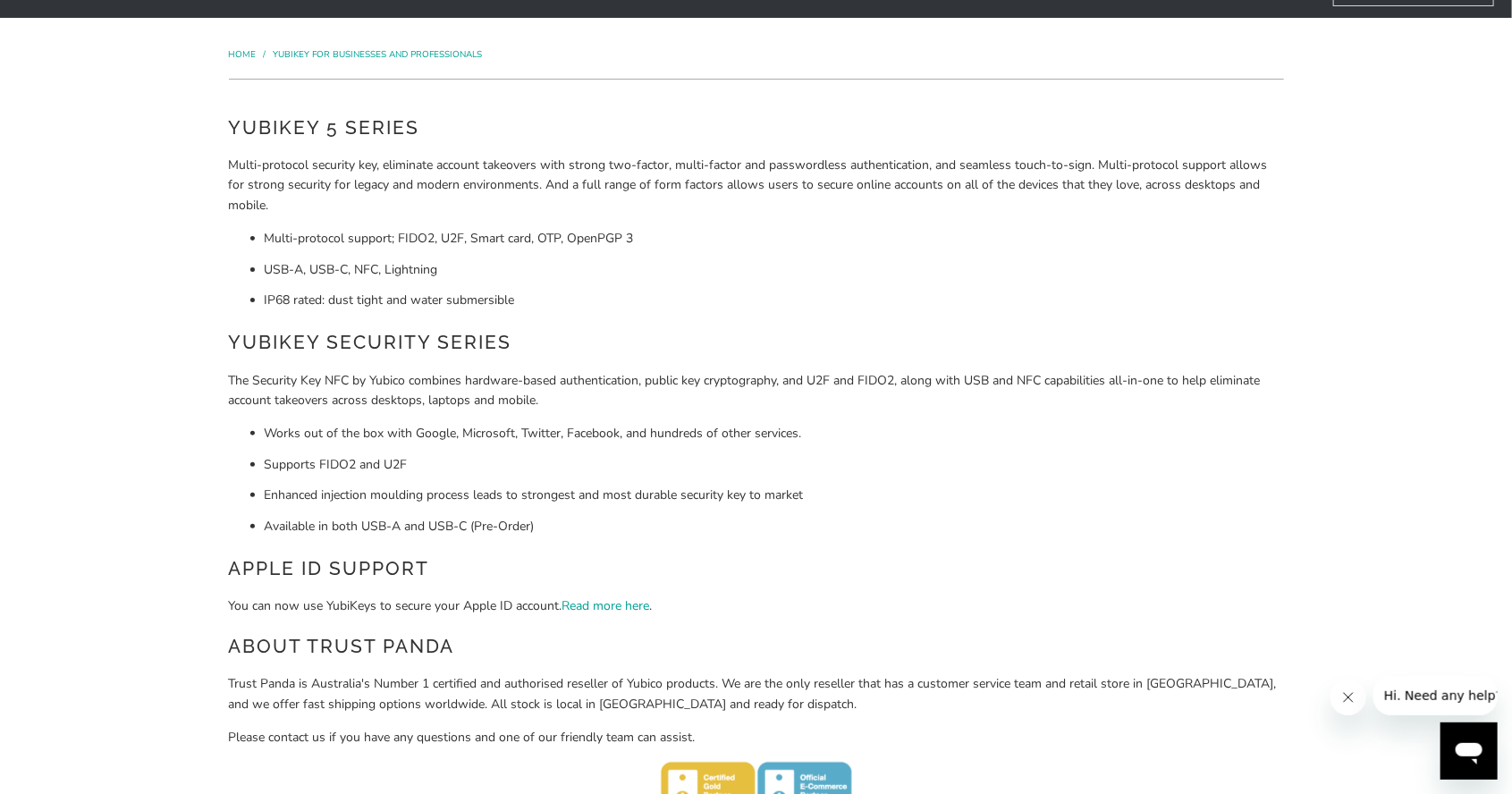
scroll to position [120, 0]
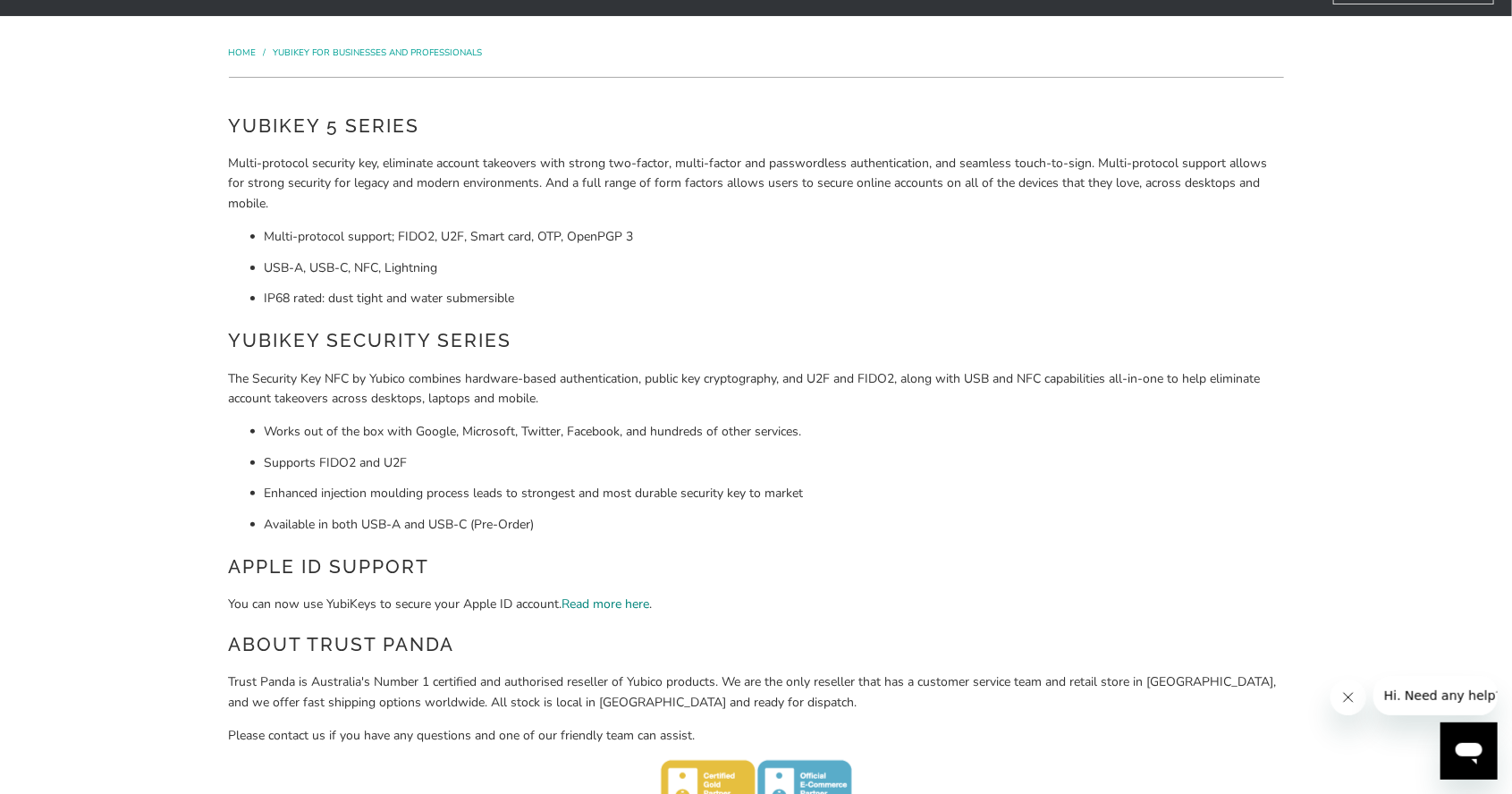
click at [602, 605] on link "Read more here" at bounding box center [606, 603] width 88 height 17
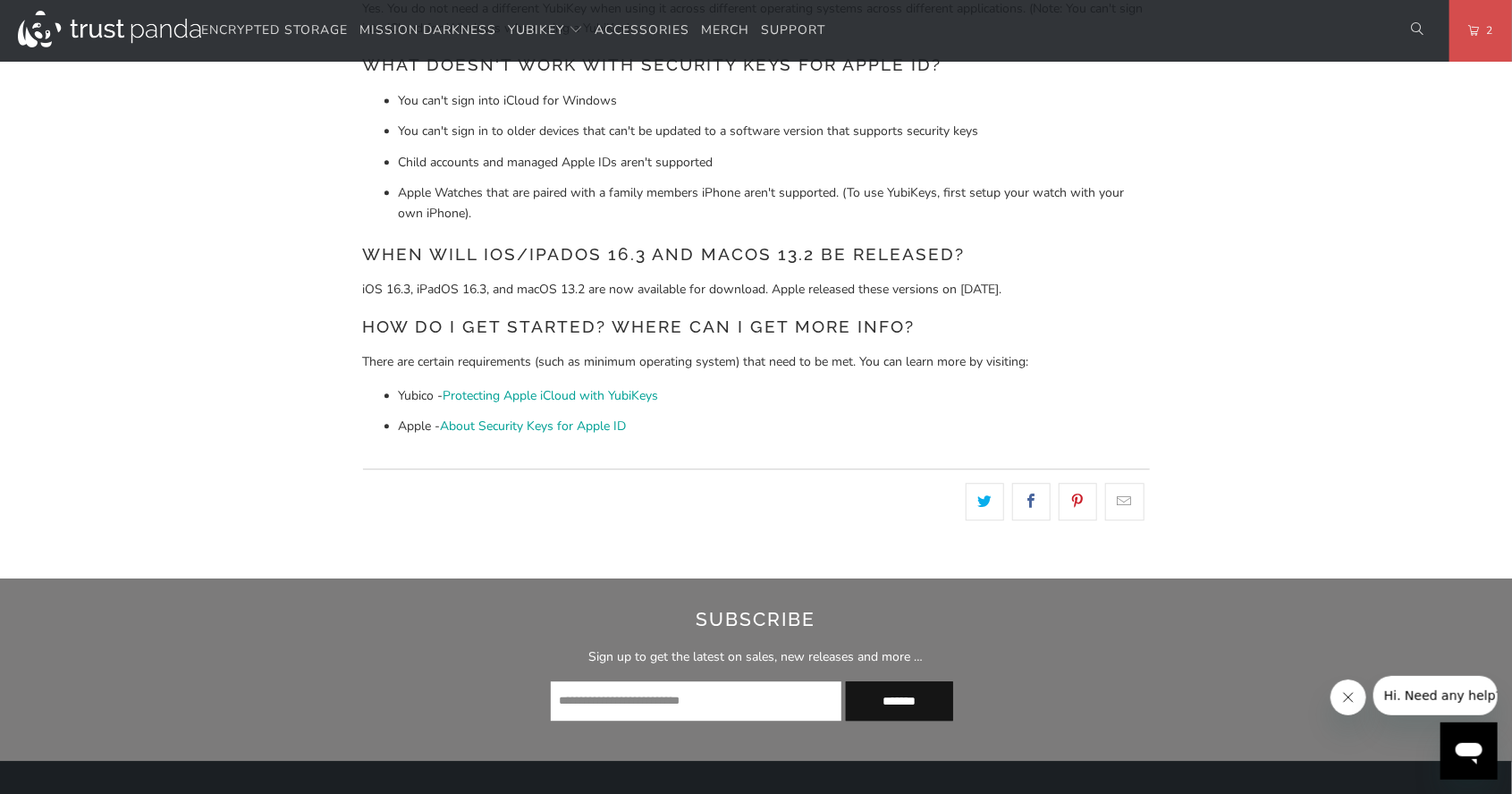
scroll to position [2097, 0]
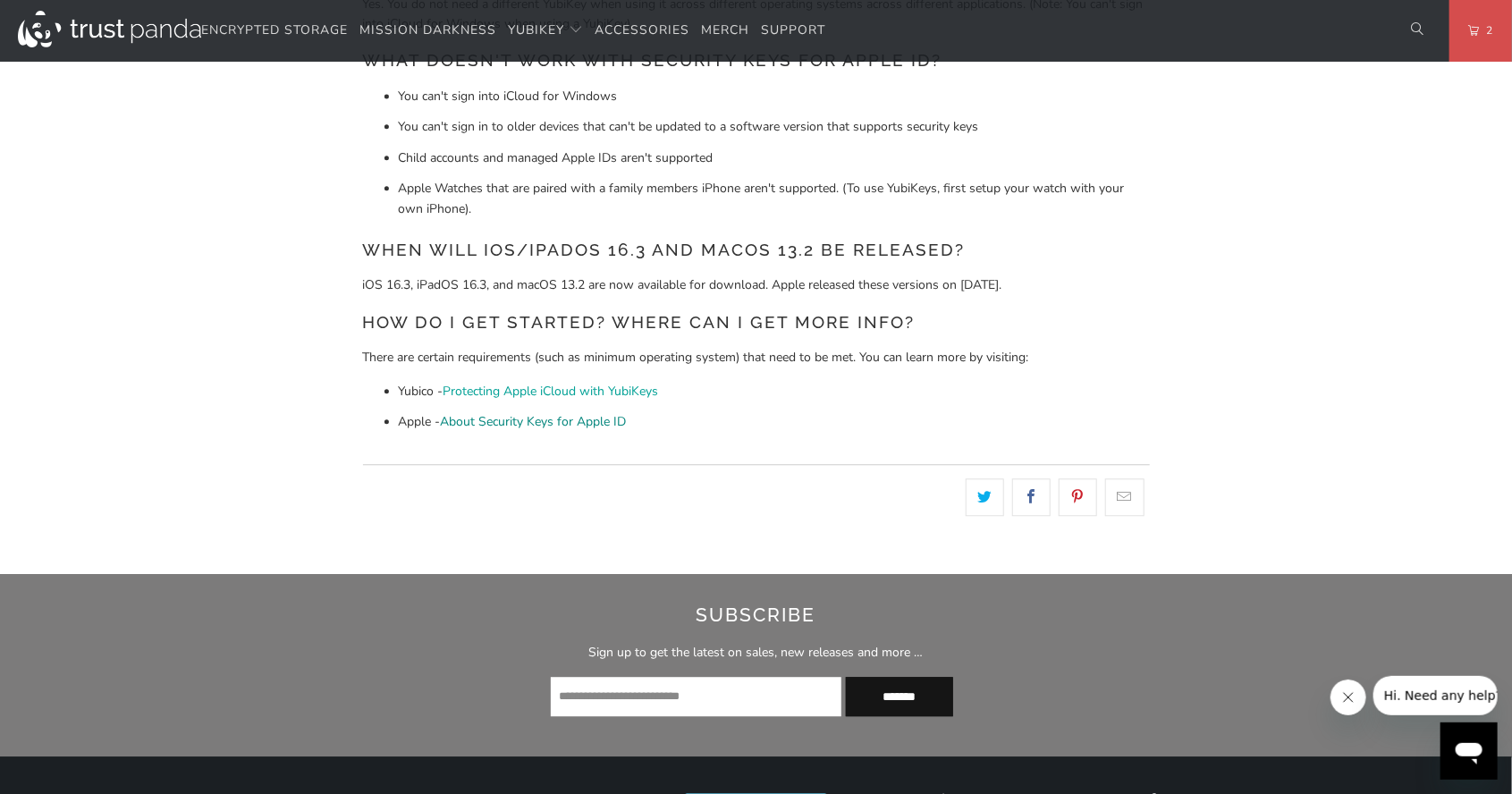
click at [549, 422] on link "About Security Keys for Apple ID" at bounding box center [534, 421] width 186 height 17
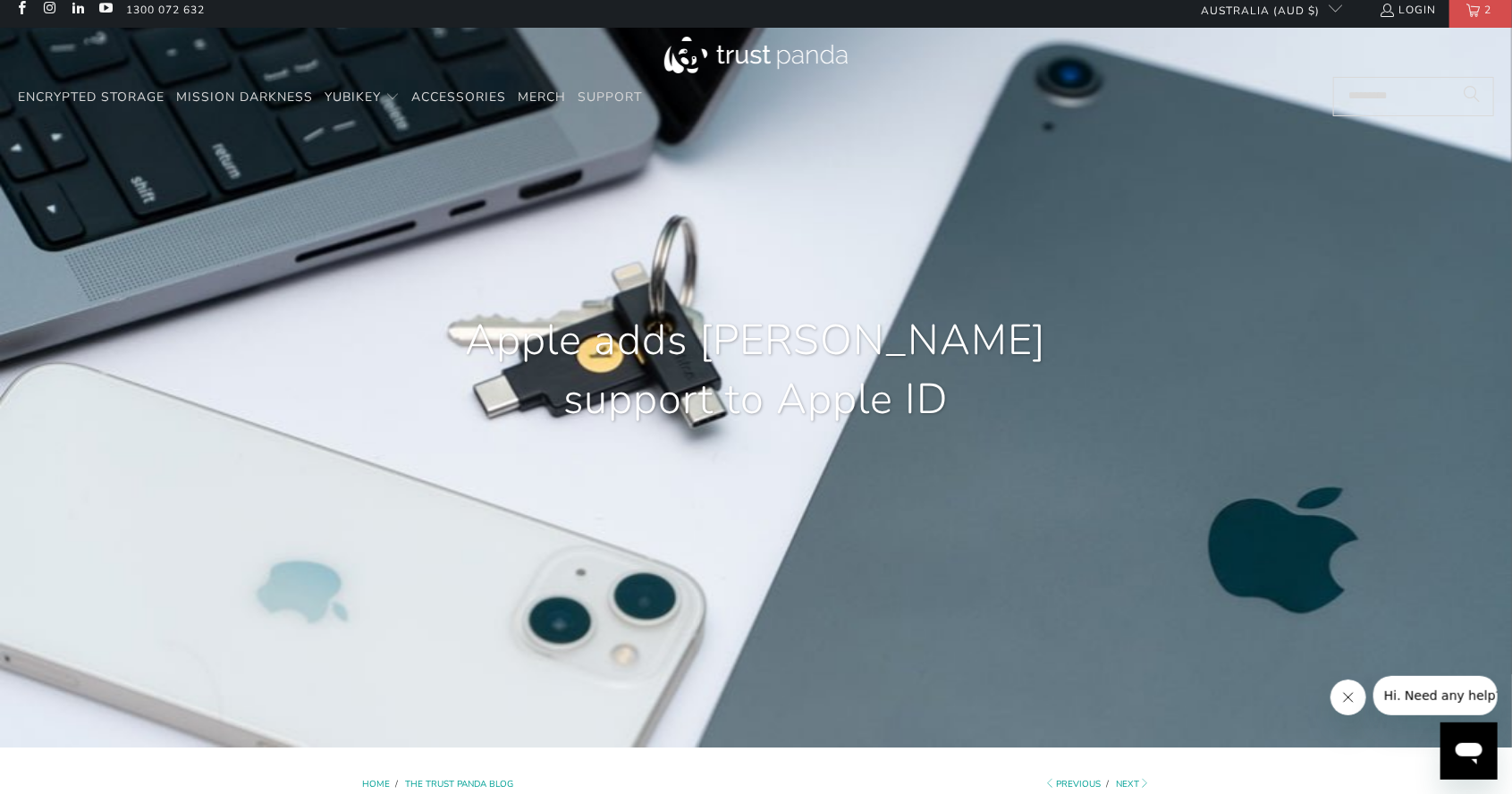
scroll to position [0, 0]
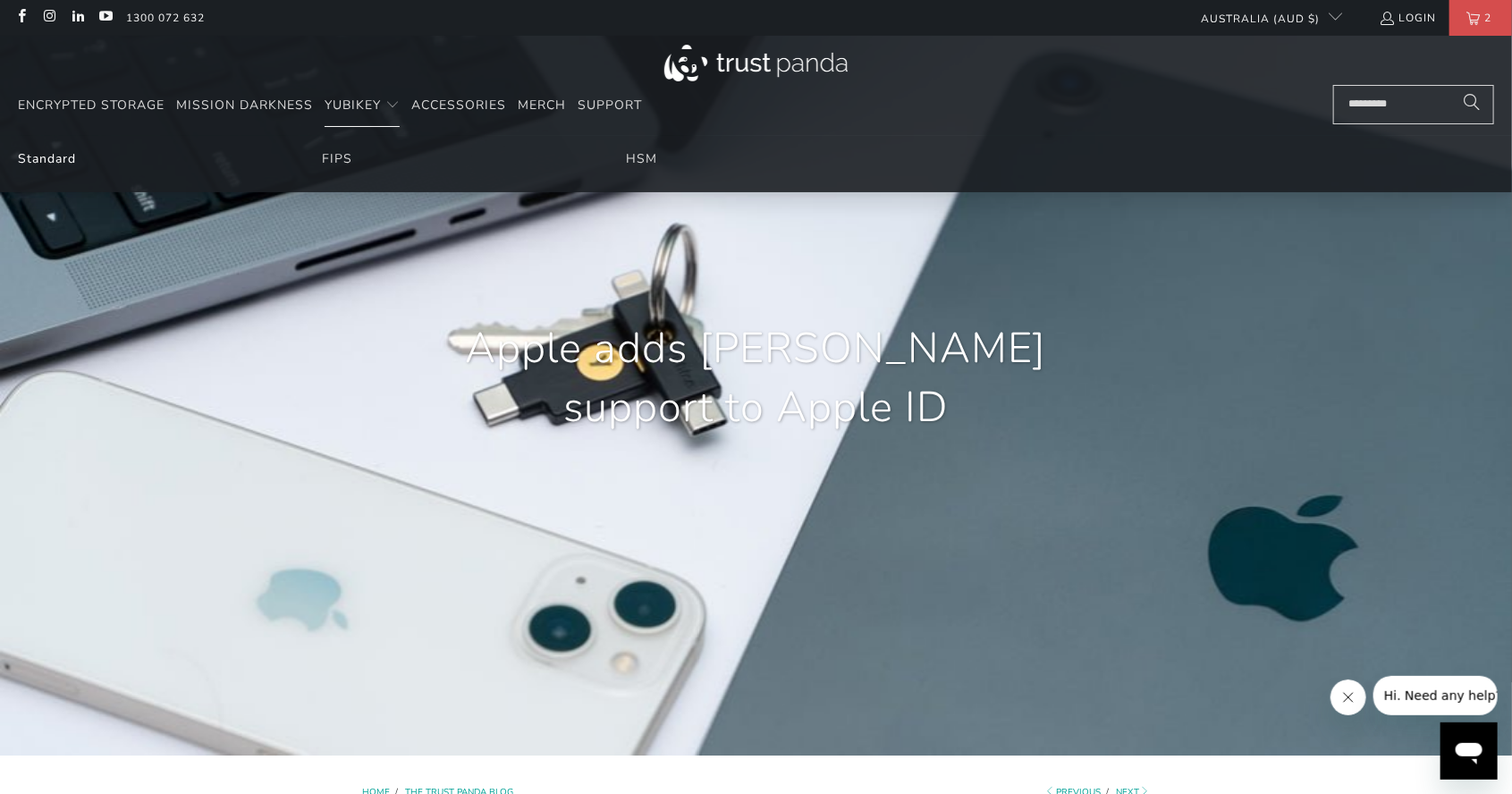
click at [59, 163] on link "Standard" at bounding box center [47, 158] width 58 height 17
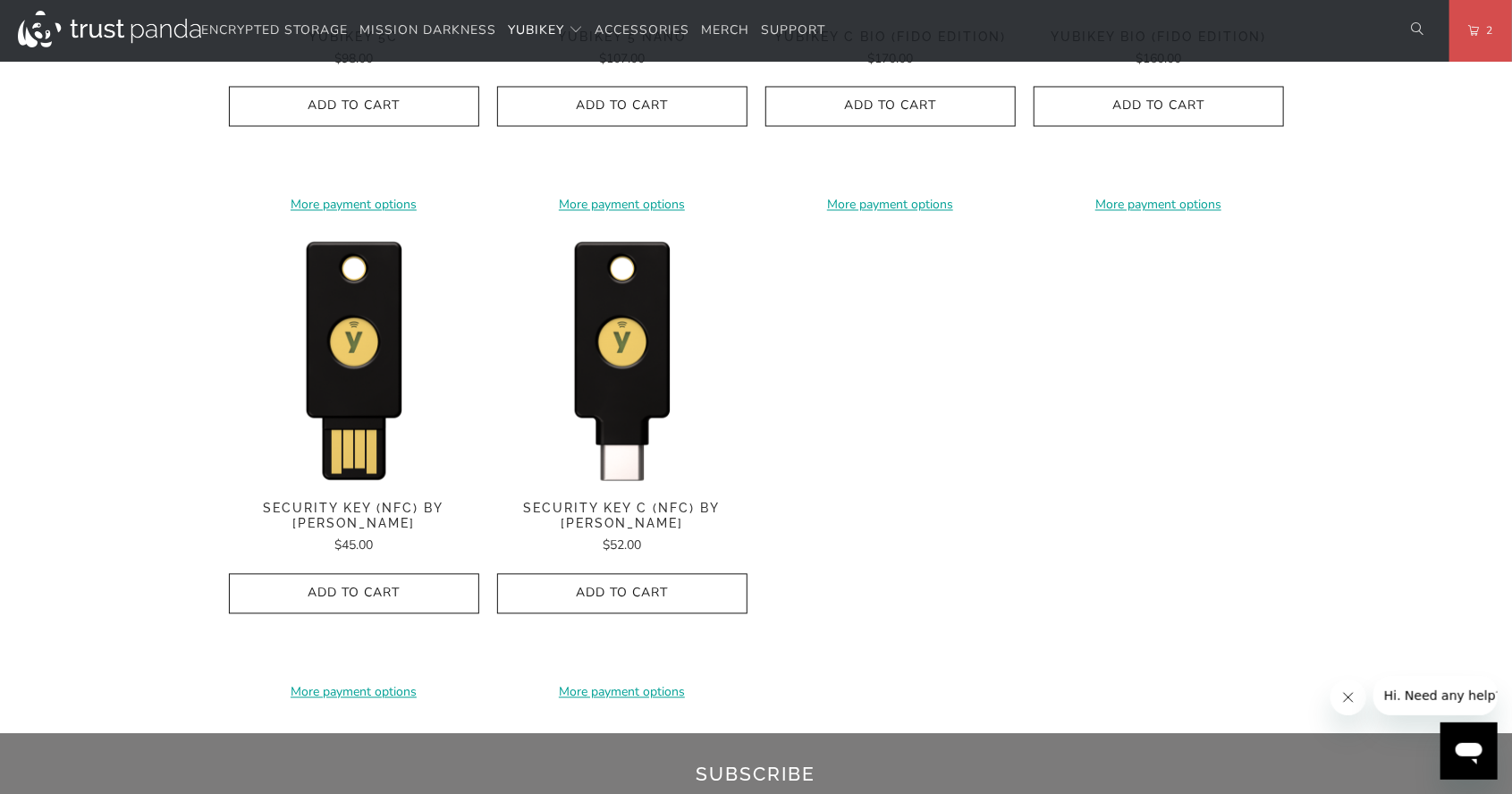
scroll to position [1691, 0]
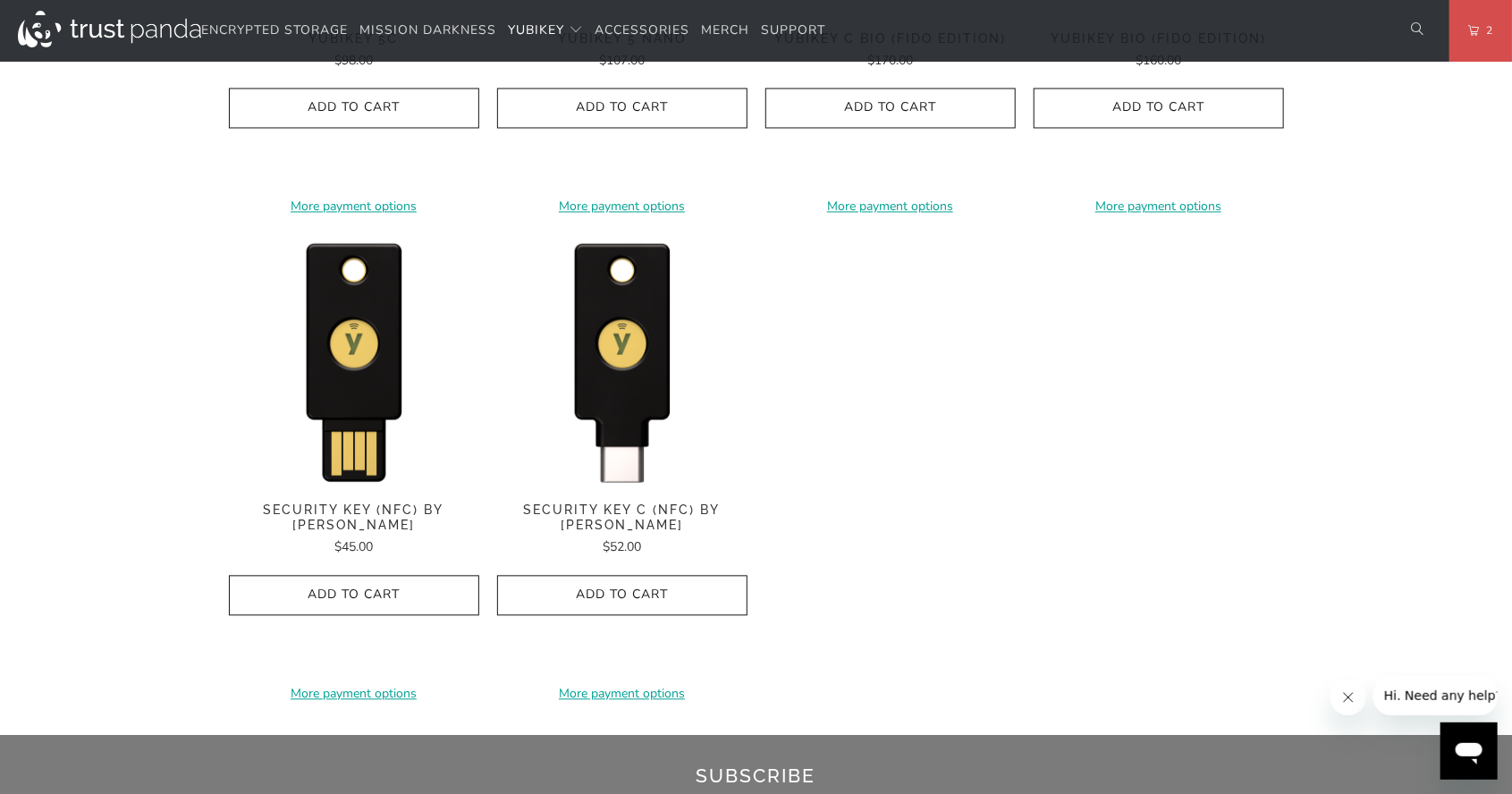
click at [627, 486] on img at bounding box center [621, 486] width 250 height 0
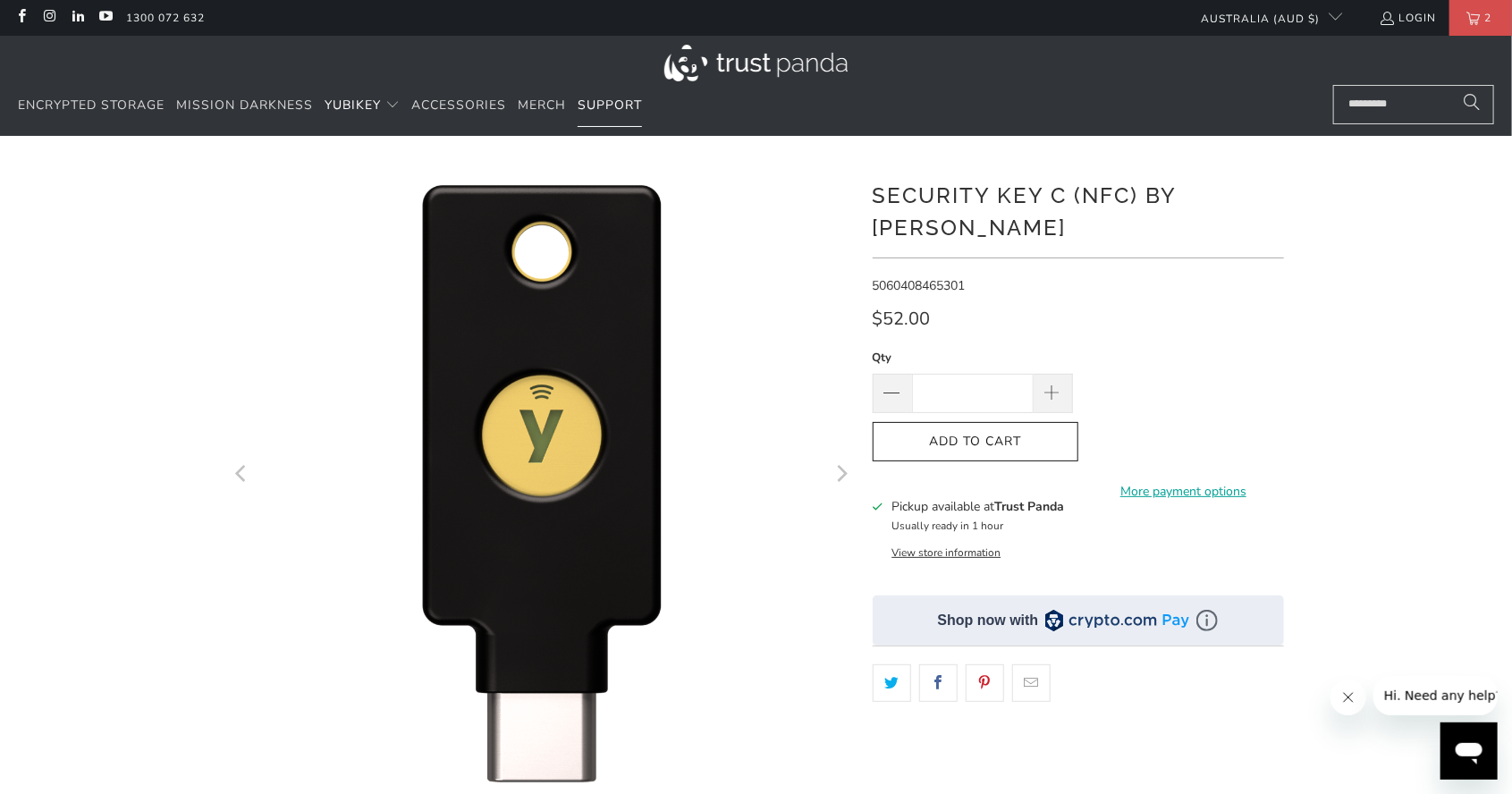
click at [612, 111] on span "Support" at bounding box center [610, 105] width 64 height 17
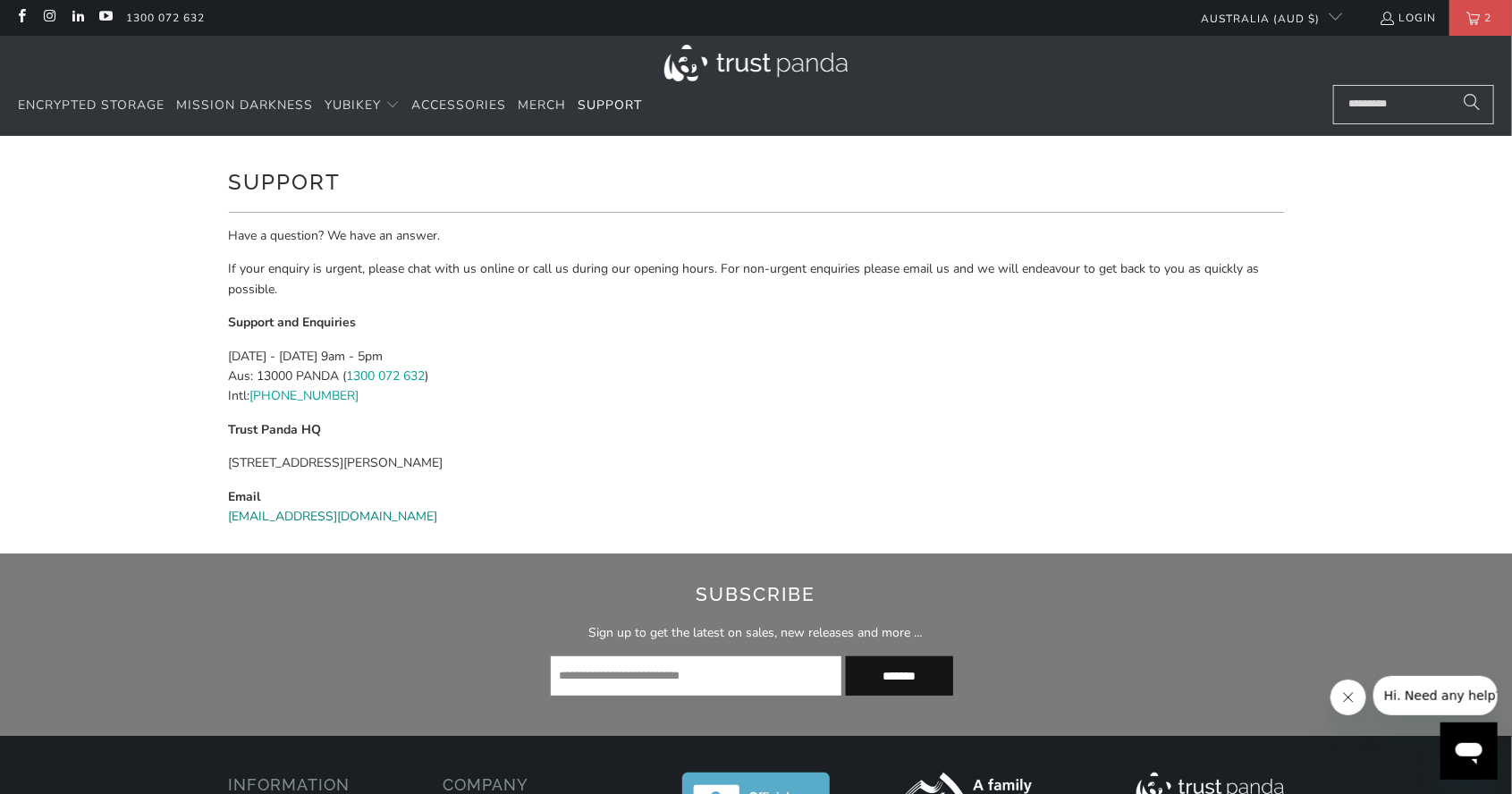
click at [311, 515] on link "[EMAIL_ADDRESS][DOMAIN_NAME]" at bounding box center [333, 516] width 210 height 17
